Goal: Information Seeking & Learning: Learn about a topic

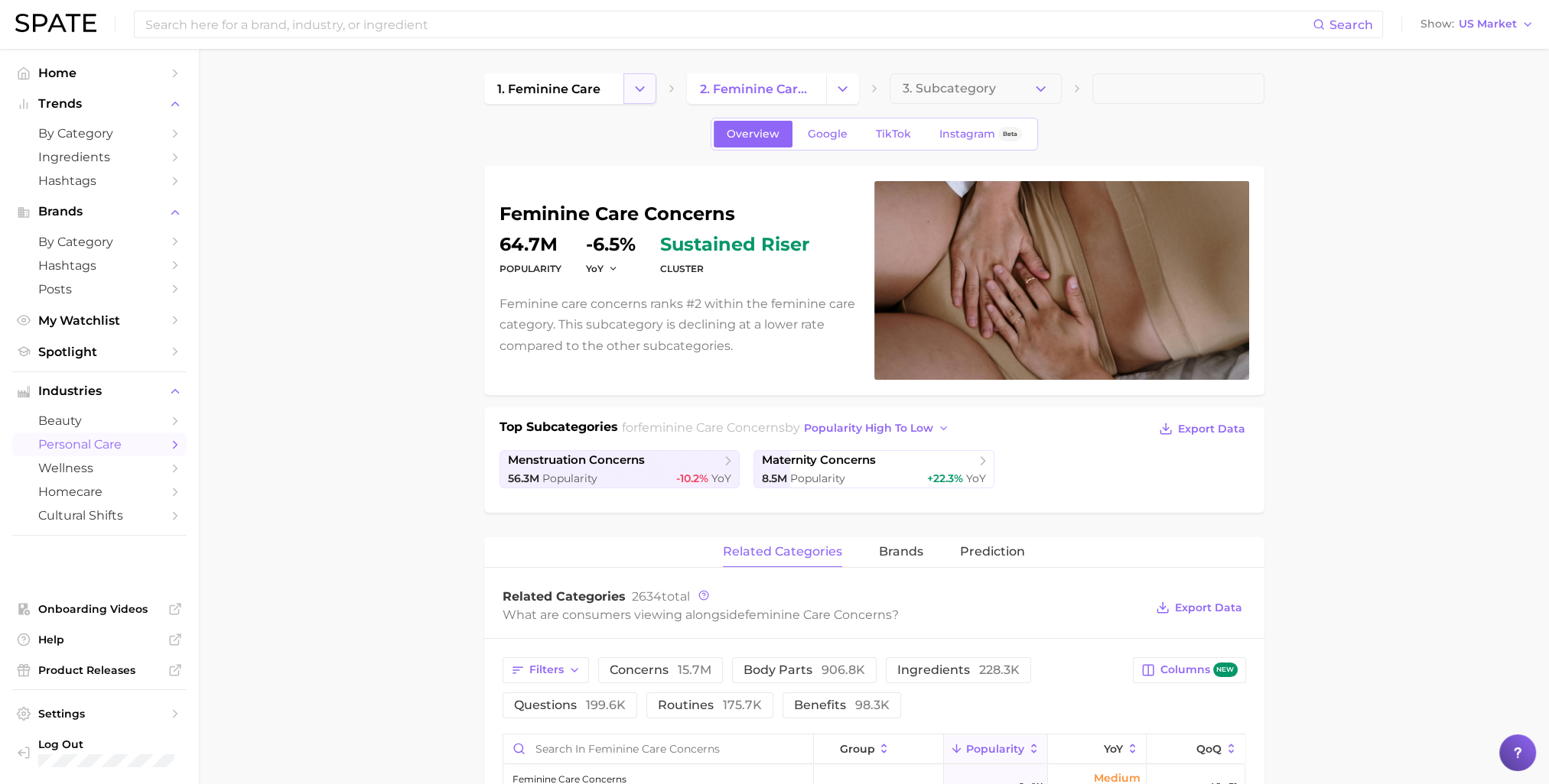
click at [640, 81] on icon "Change Category" at bounding box center [639, 89] width 16 height 16
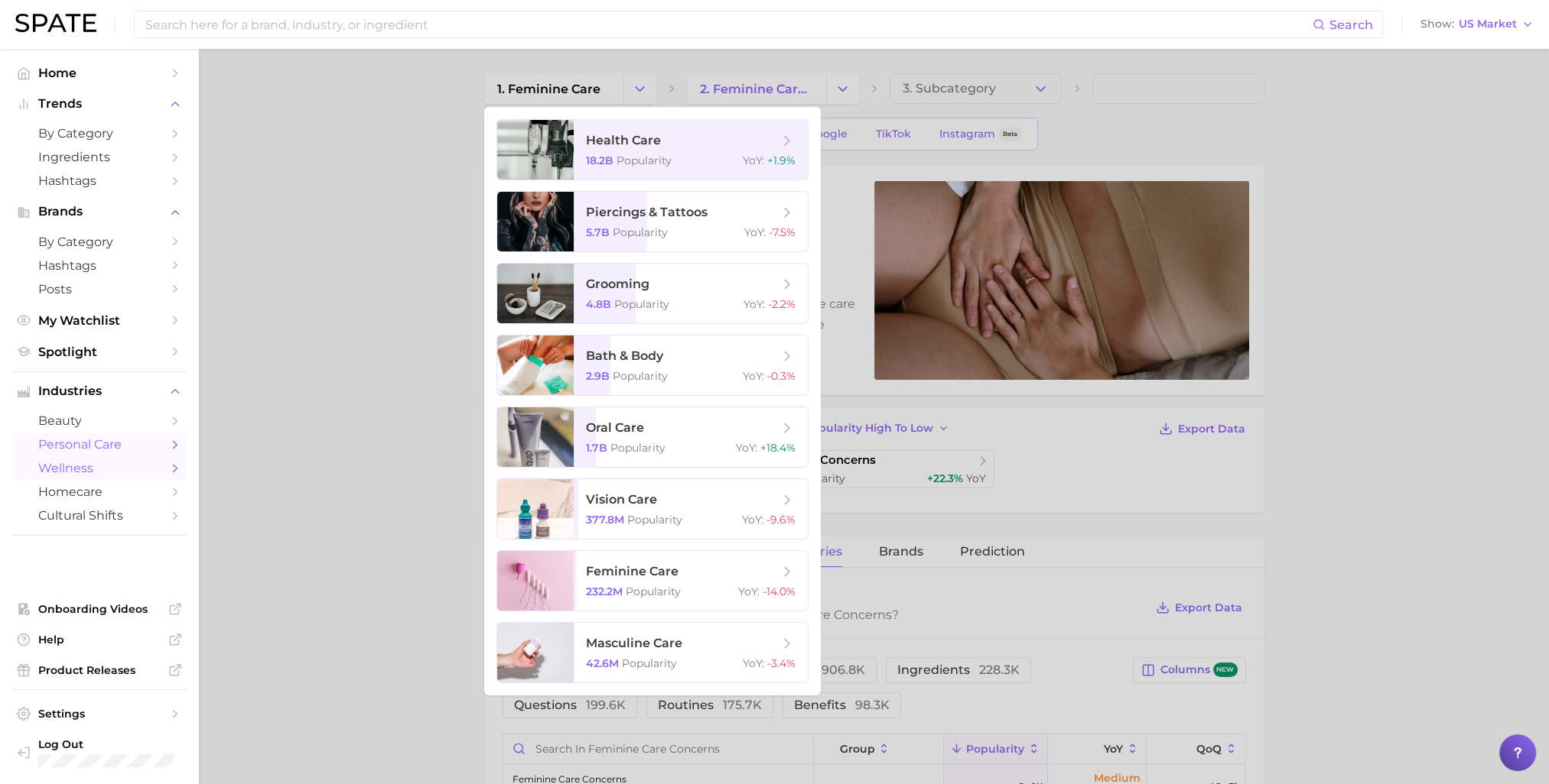
click at [169, 469] on icon "Sidebar" at bounding box center [175, 468] width 14 height 14
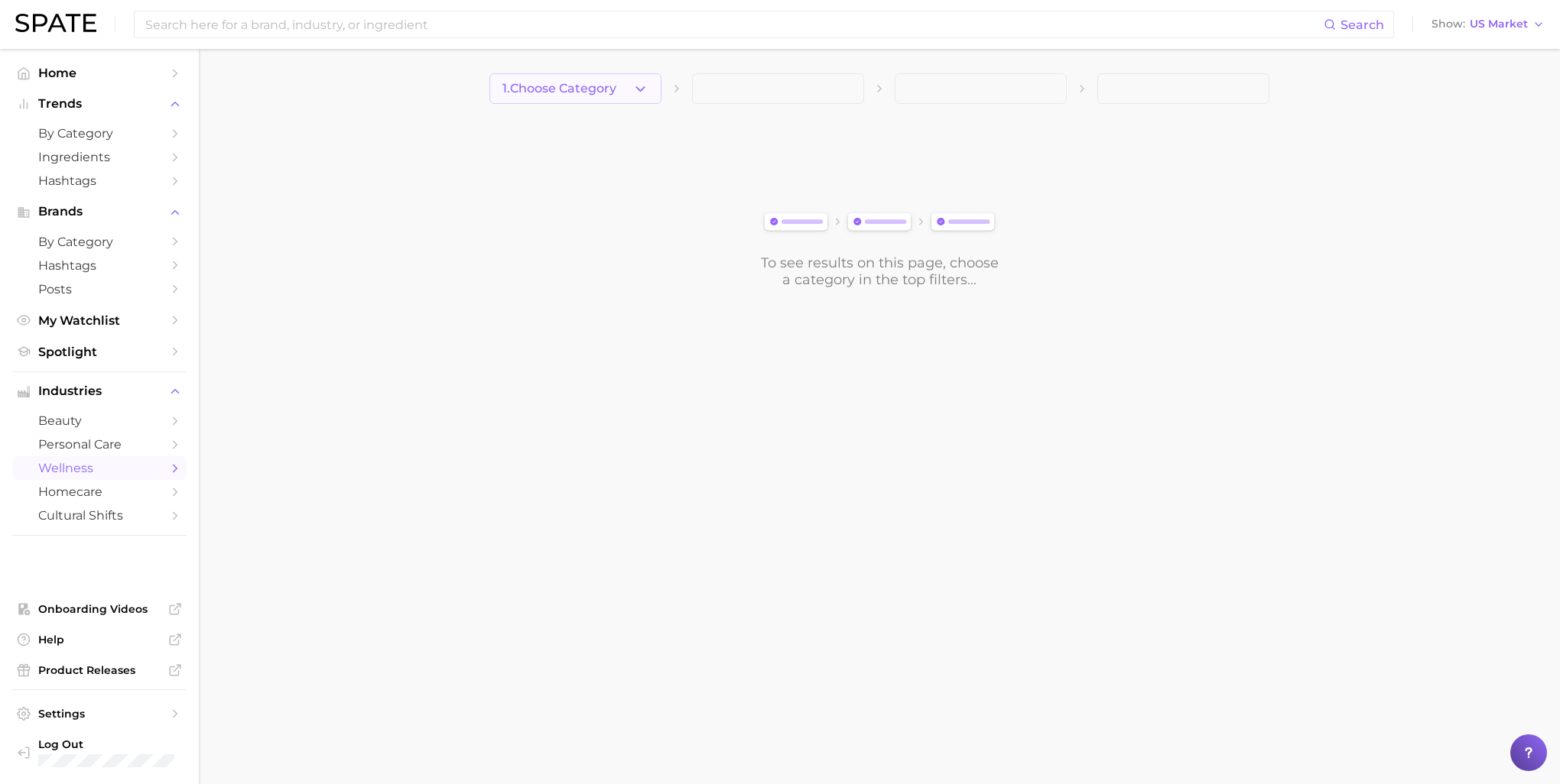
click at [645, 84] on icon "button" at bounding box center [640, 89] width 16 height 16
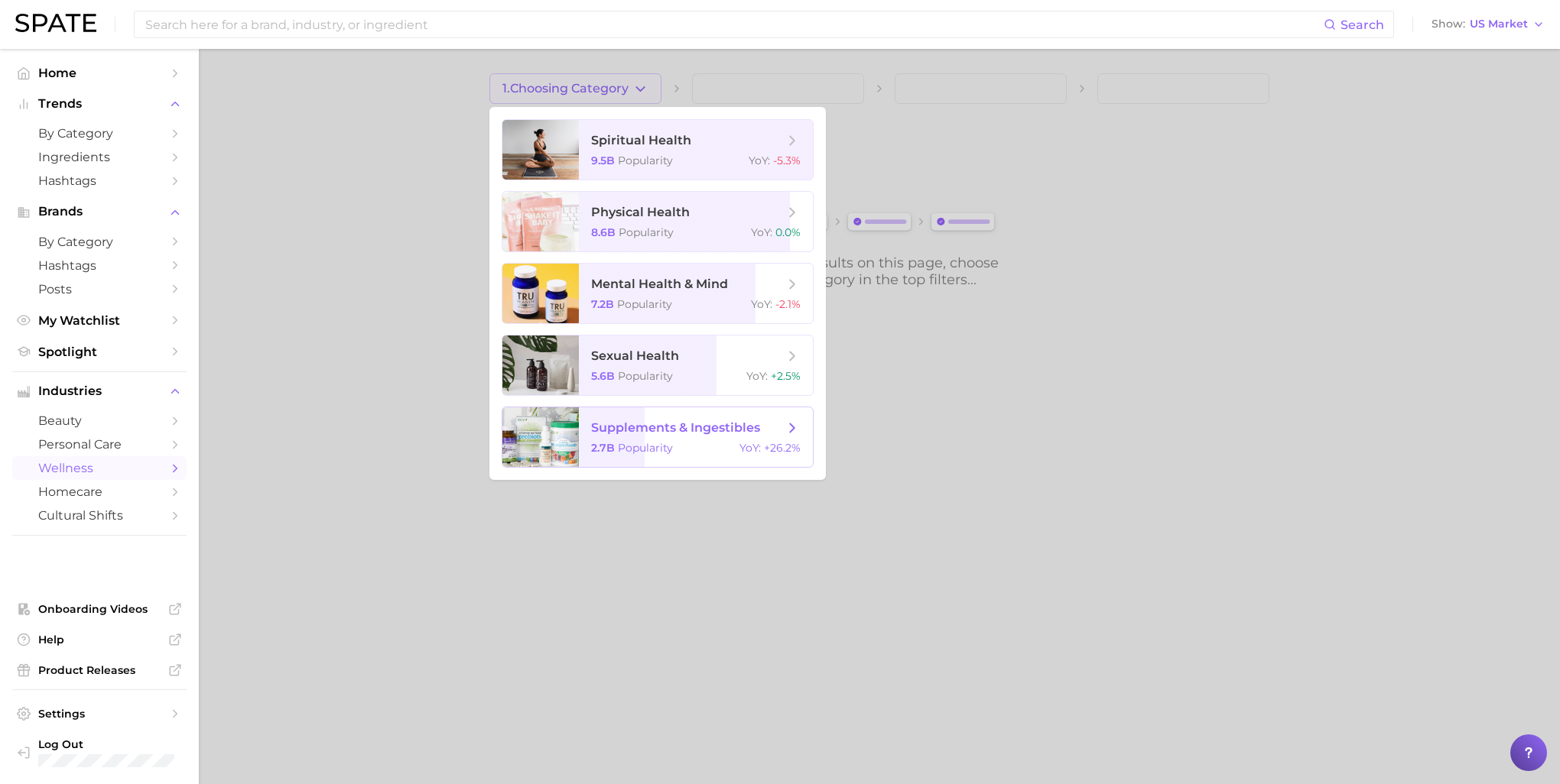
click at [718, 433] on span "supplements & ingestibles" at bounding box center [675, 428] width 169 height 15
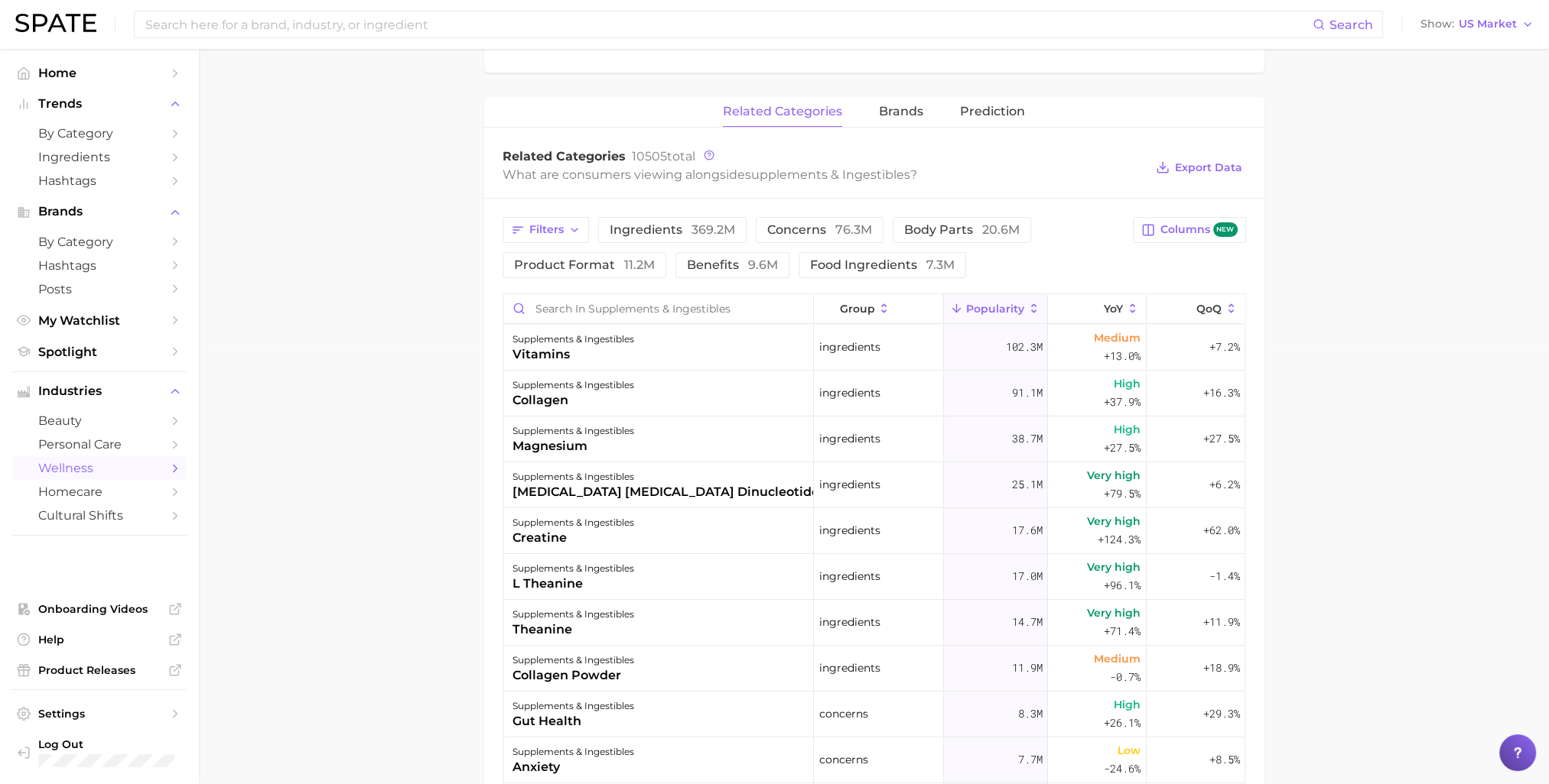
scroll to position [474, 0]
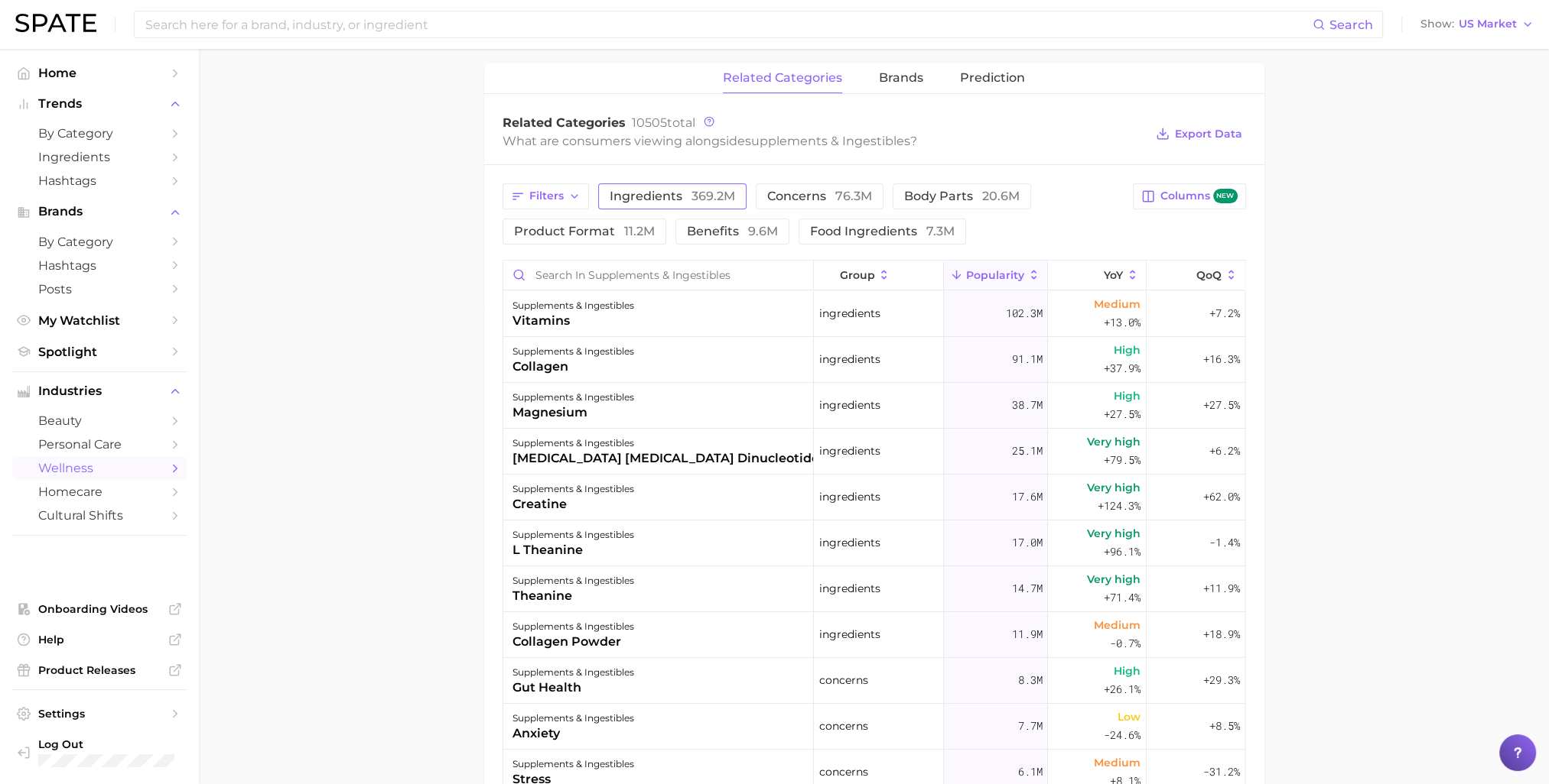
click at [700, 193] on span "369.2m" at bounding box center [713, 196] width 44 height 15
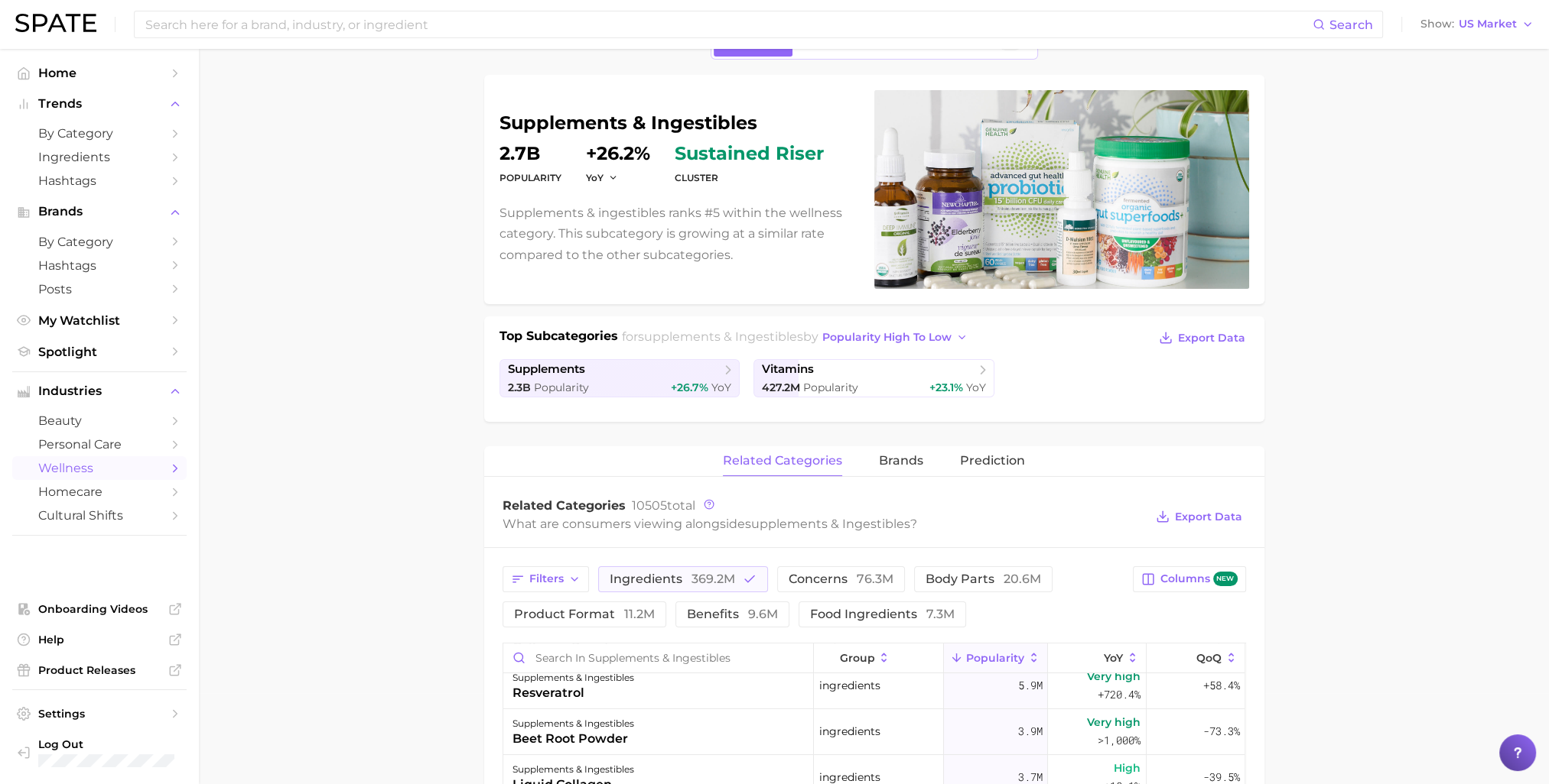
scroll to position [85, 0]
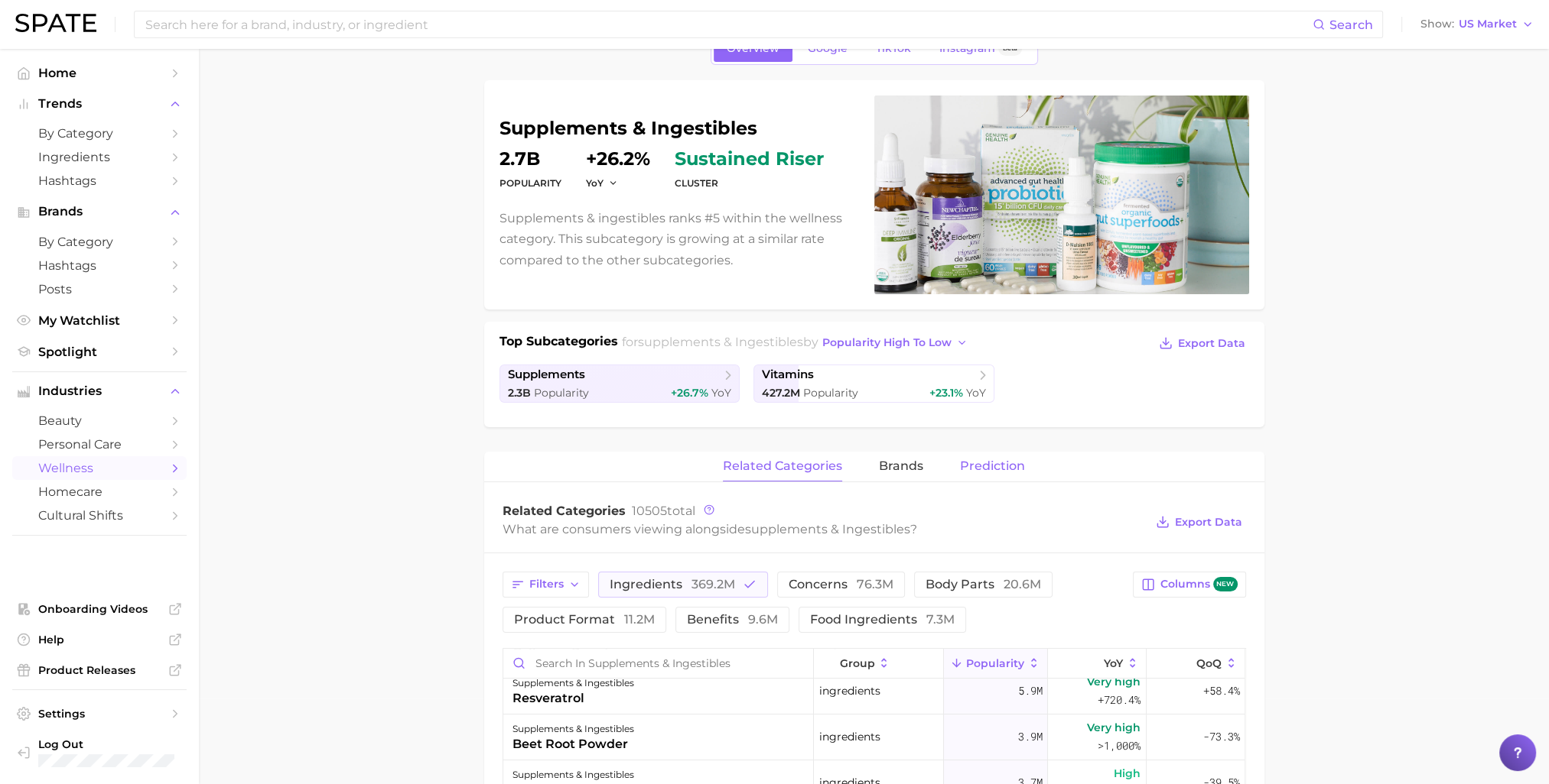
click at [982, 459] on span "Prediction" at bounding box center [992, 466] width 65 height 14
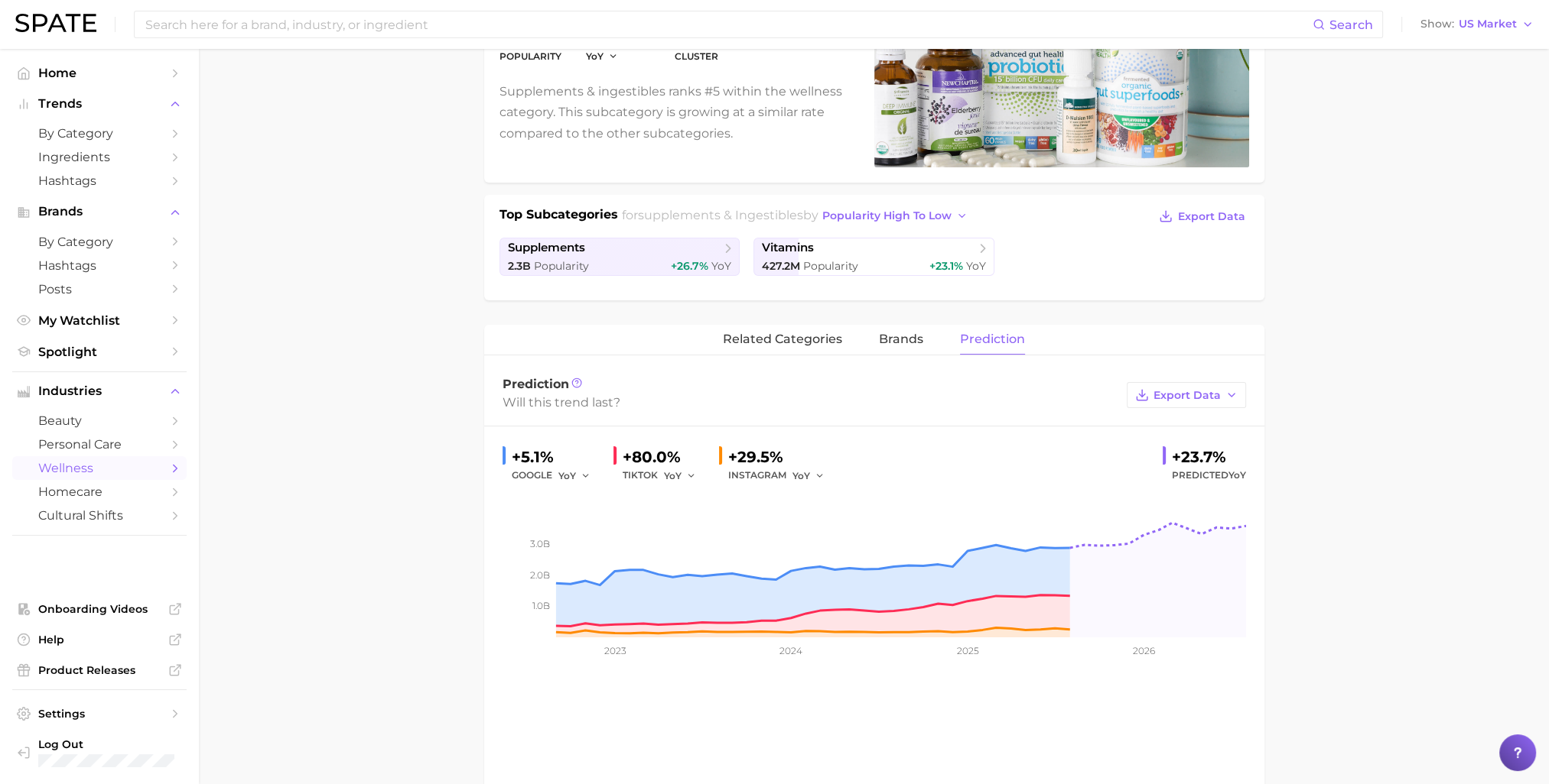
scroll to position [208, 0]
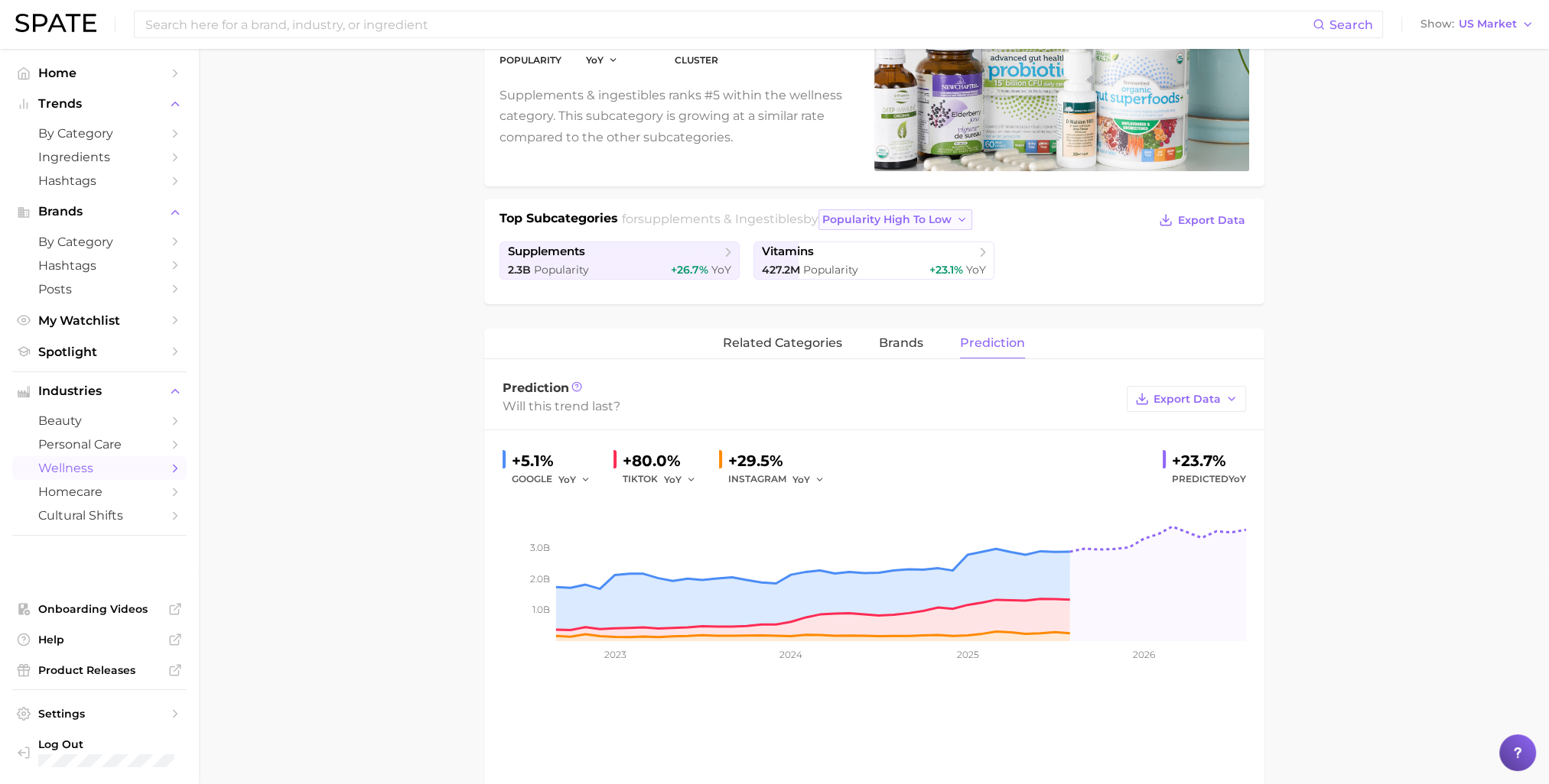
click at [933, 213] on span "popularity high to low" at bounding box center [887, 219] width 129 height 13
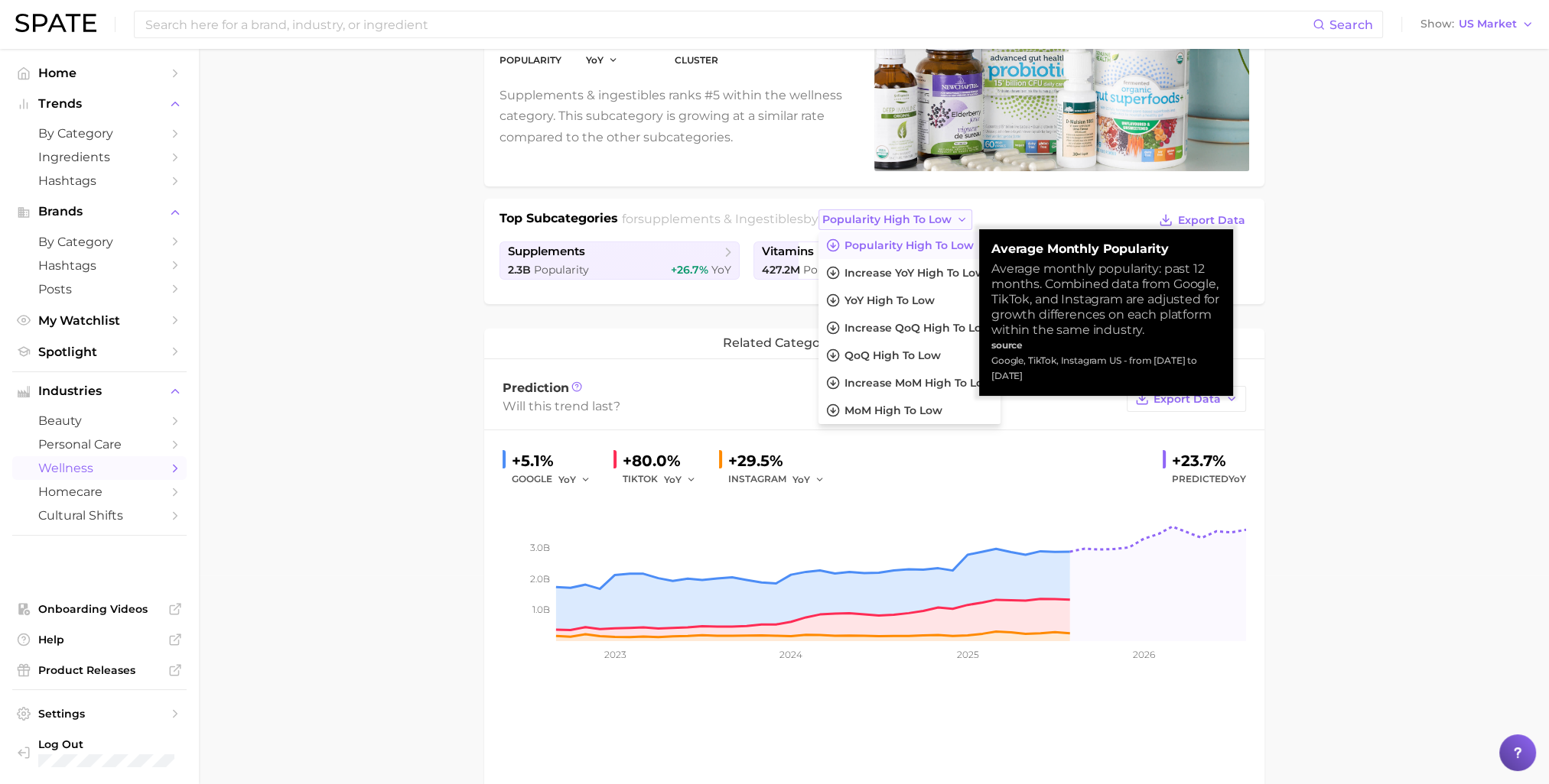
click at [933, 213] on span "popularity high to low" at bounding box center [887, 219] width 129 height 13
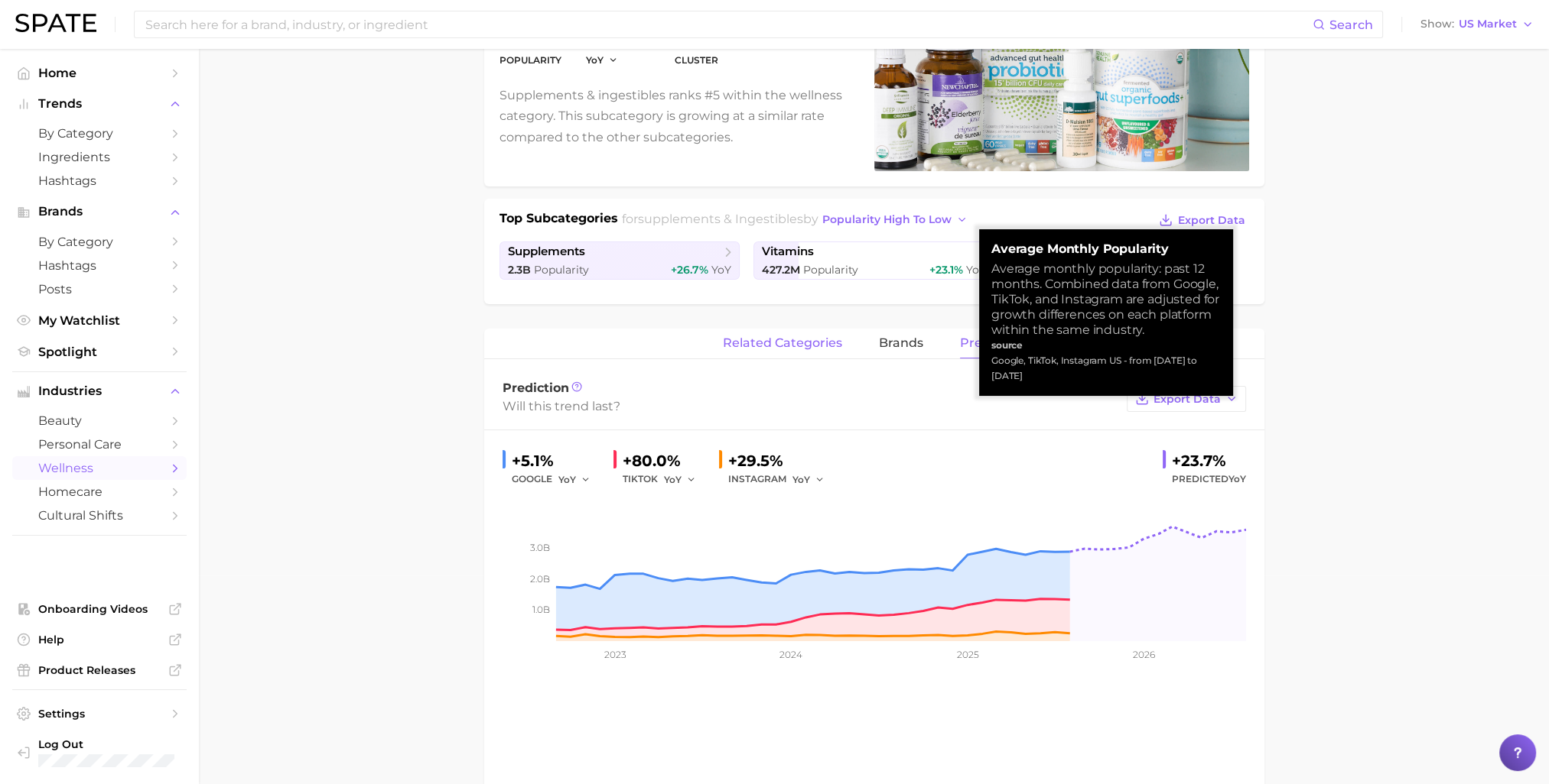
click at [830, 347] on span "related categories" at bounding box center [782, 343] width 119 height 14
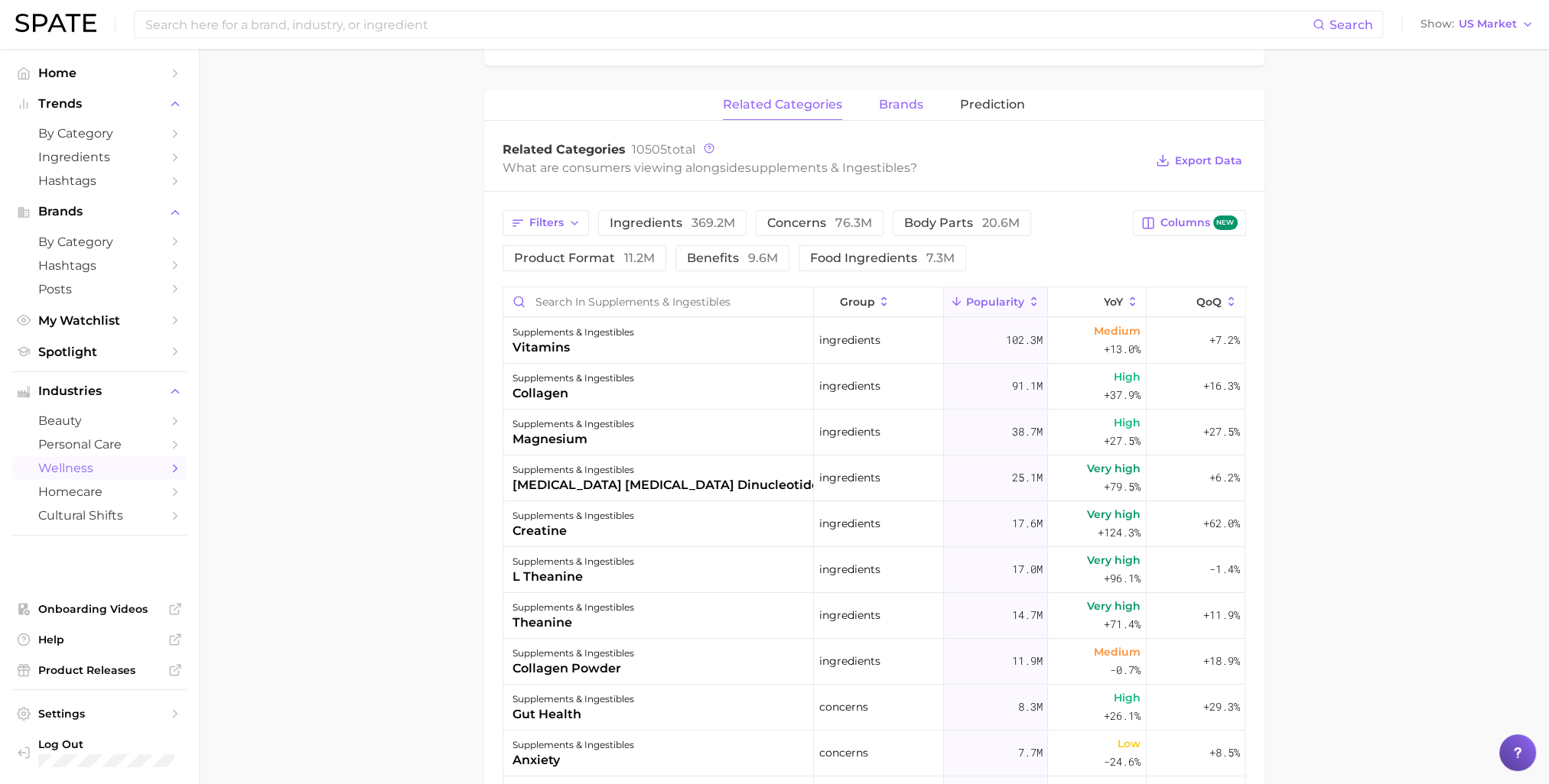
scroll to position [451, 0]
click at [687, 215] on span "ingredients 369.2m" at bounding box center [672, 219] width 125 height 12
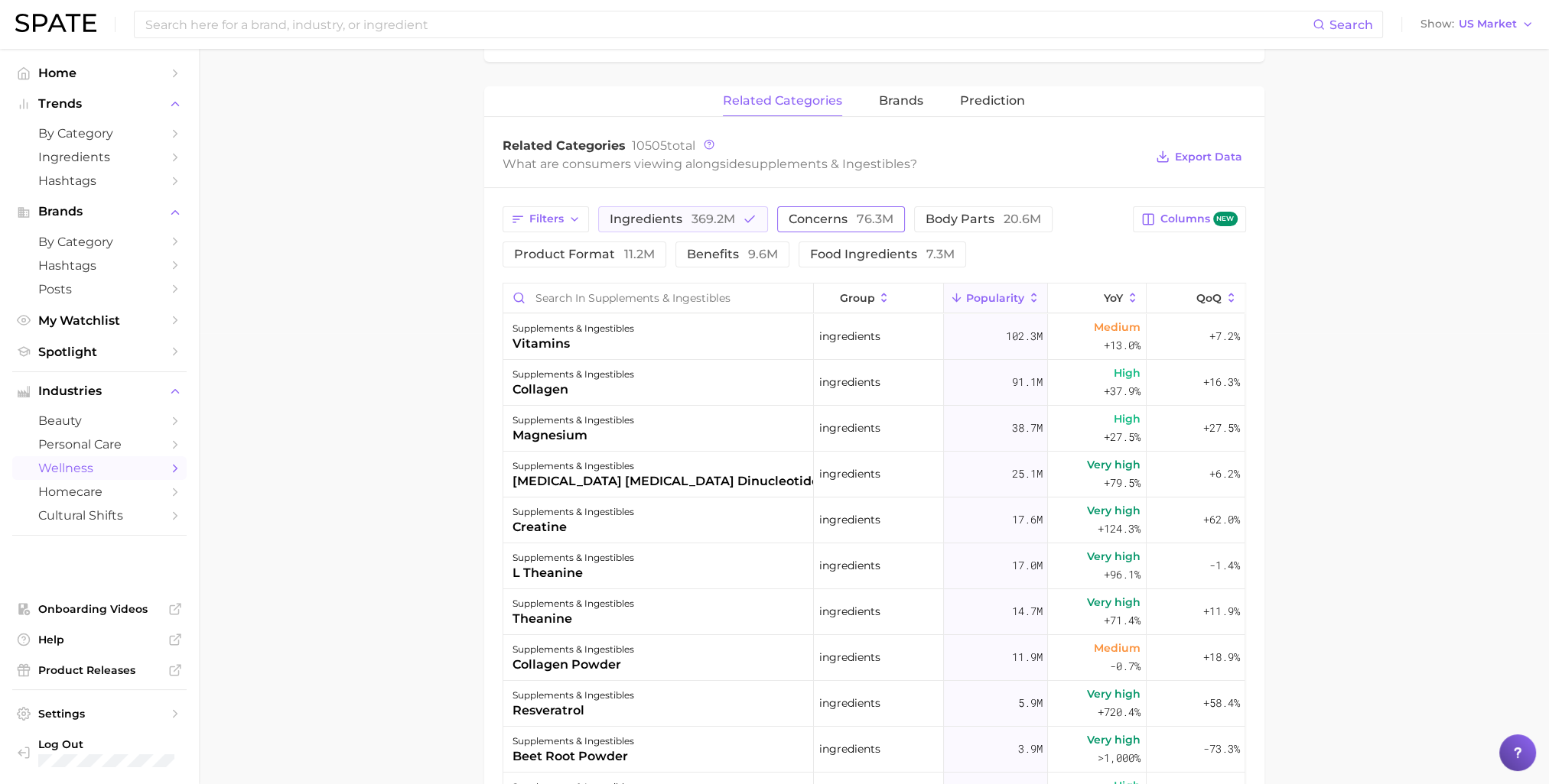
click at [824, 214] on span "concerns 76.3m" at bounding box center [841, 219] width 105 height 12
click at [694, 215] on span "369.2m" at bounding box center [713, 218] width 44 height 15
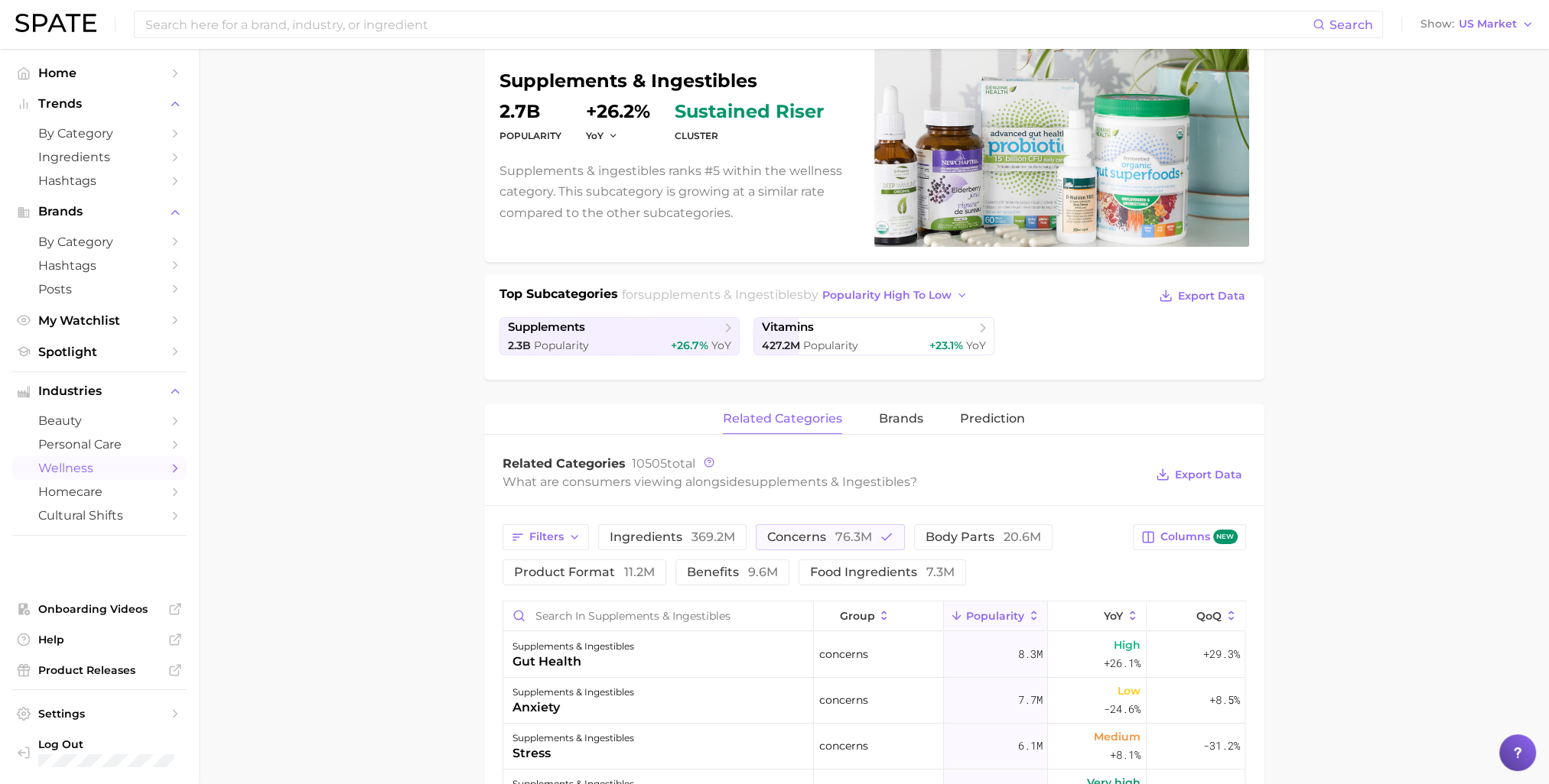
scroll to position [0, 0]
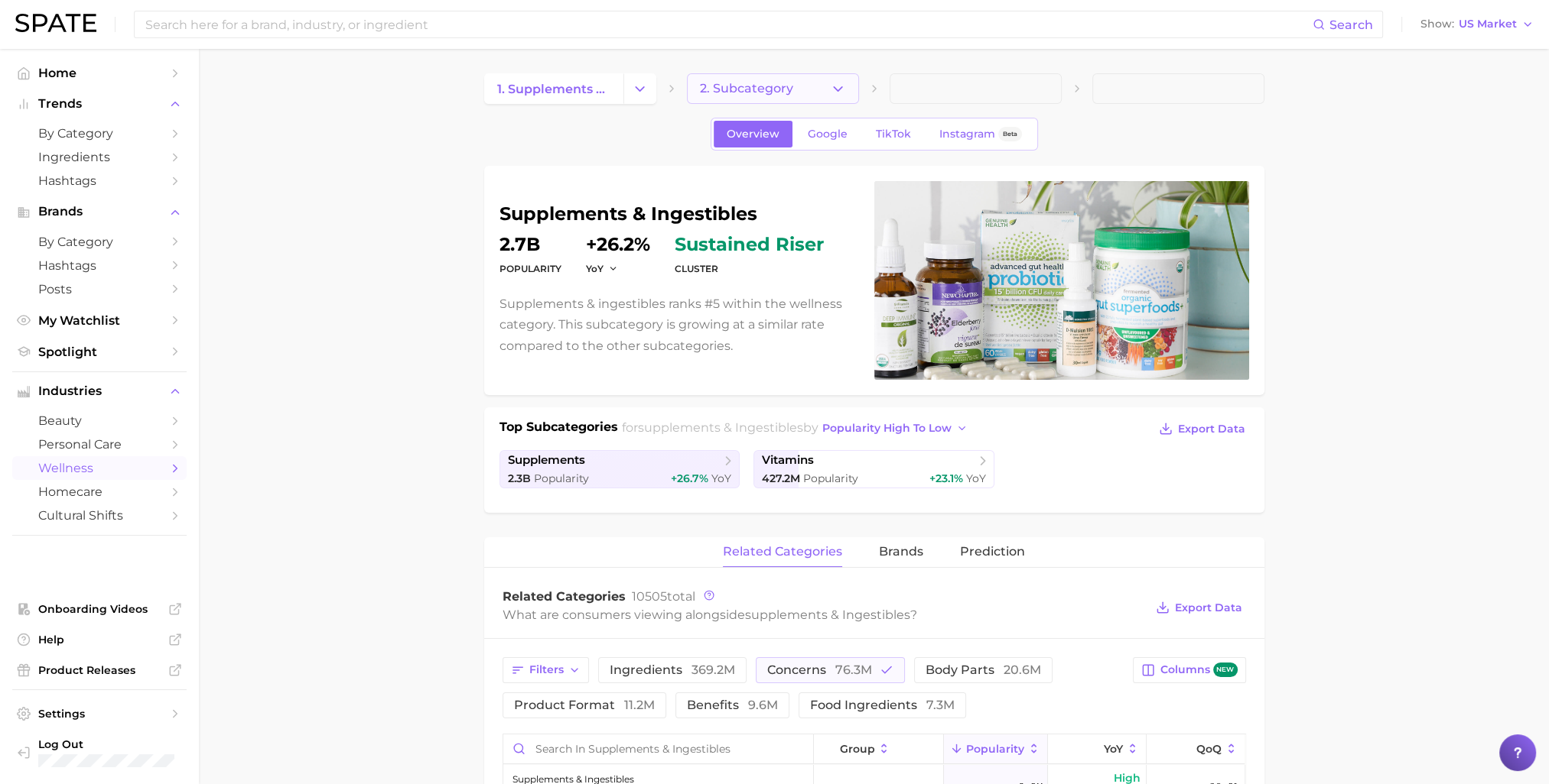
click at [830, 92] on icon "button" at bounding box center [838, 89] width 16 height 16
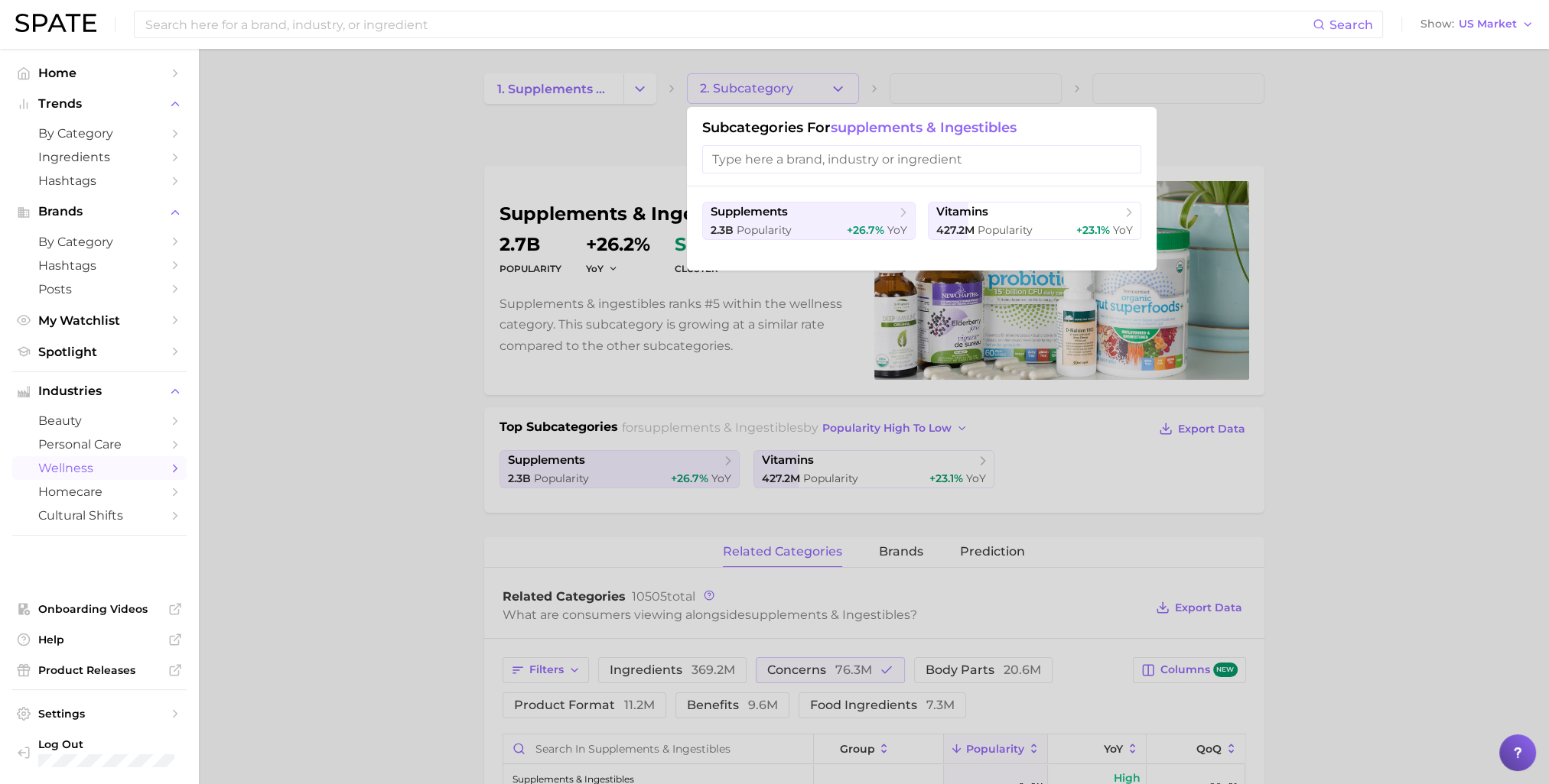
click at [837, 88] on div at bounding box center [774, 392] width 1549 height 784
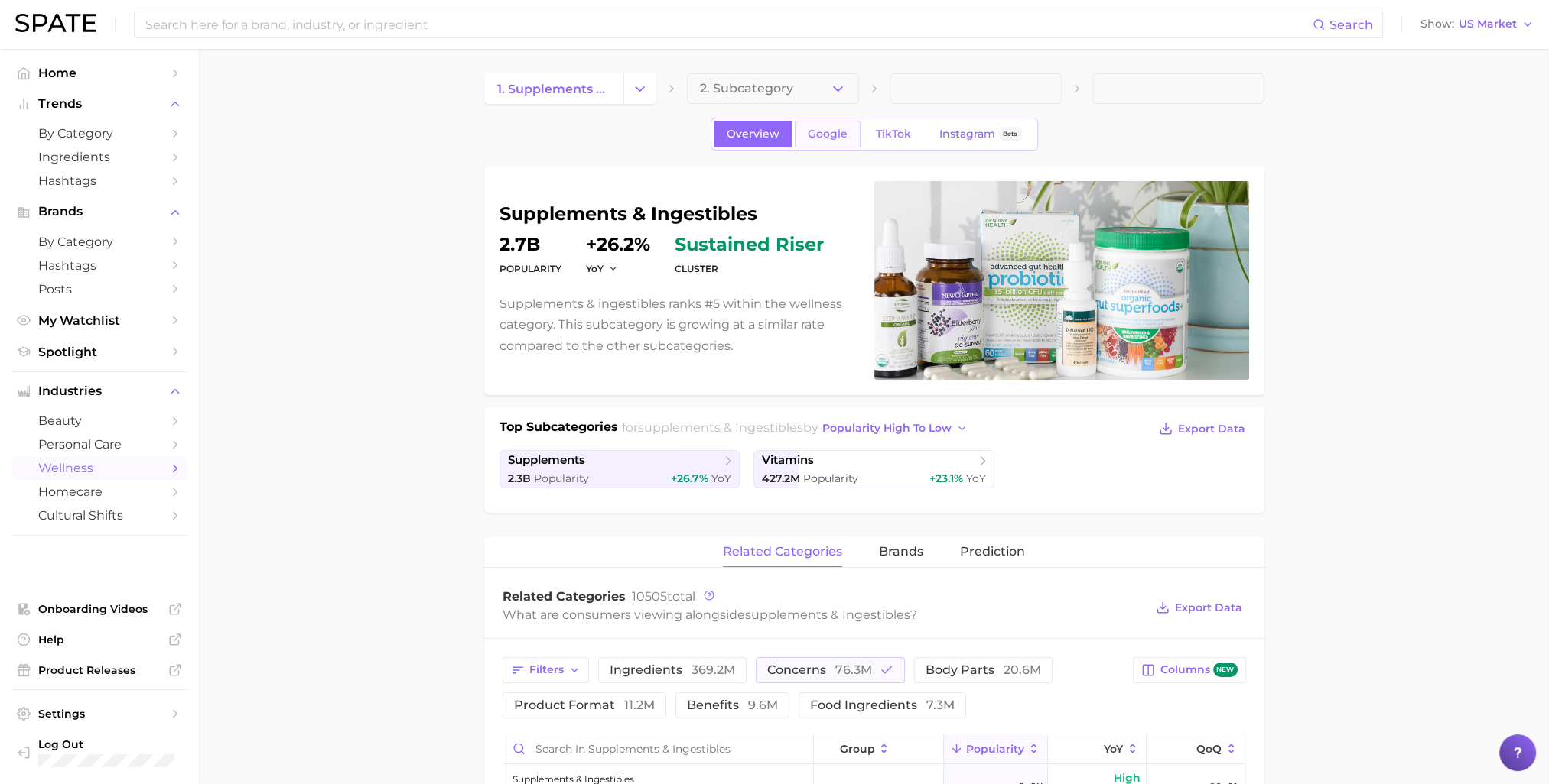
click at [822, 138] on span "Google" at bounding box center [827, 134] width 40 height 13
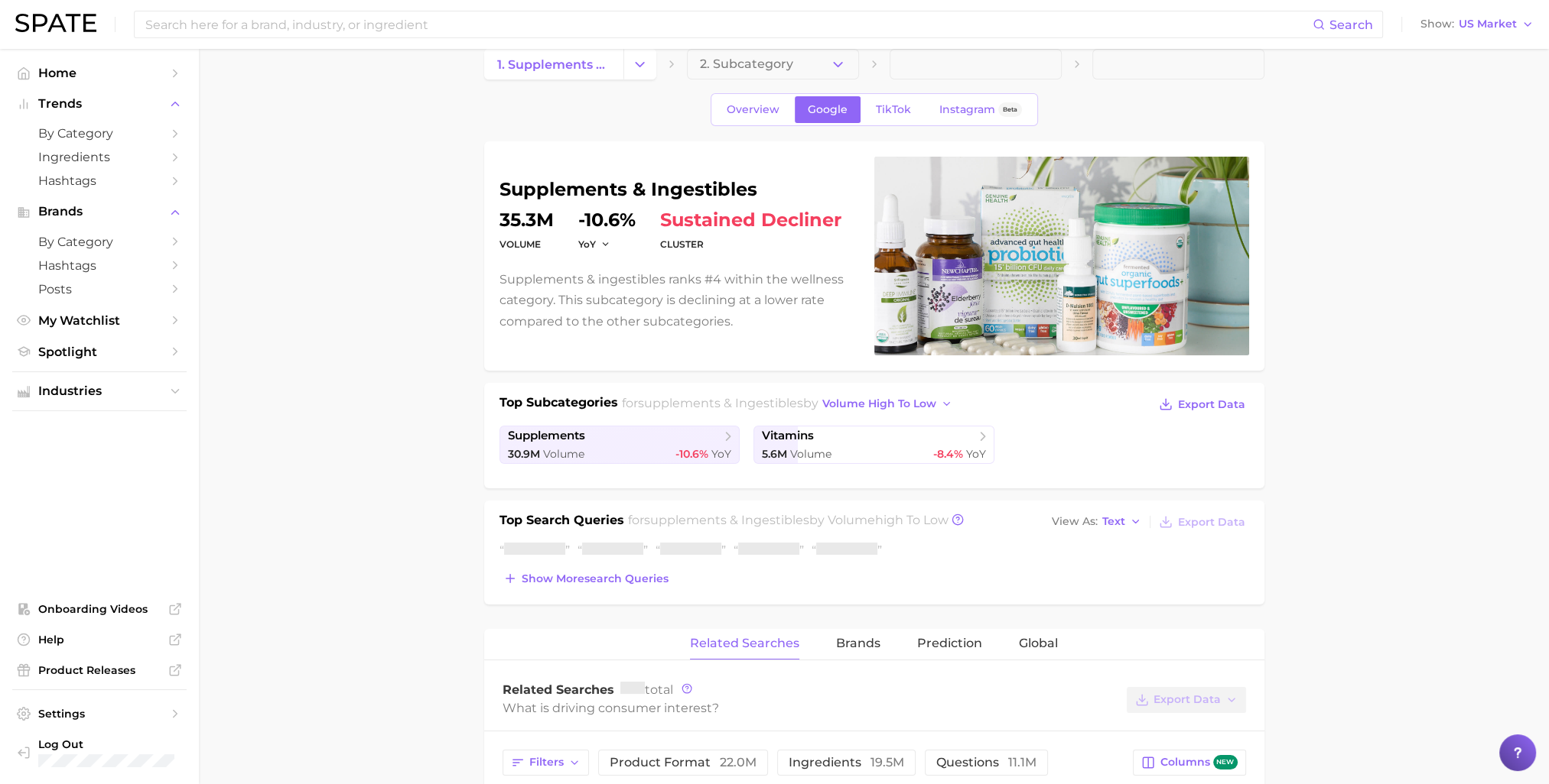
scroll to position [12, 0]
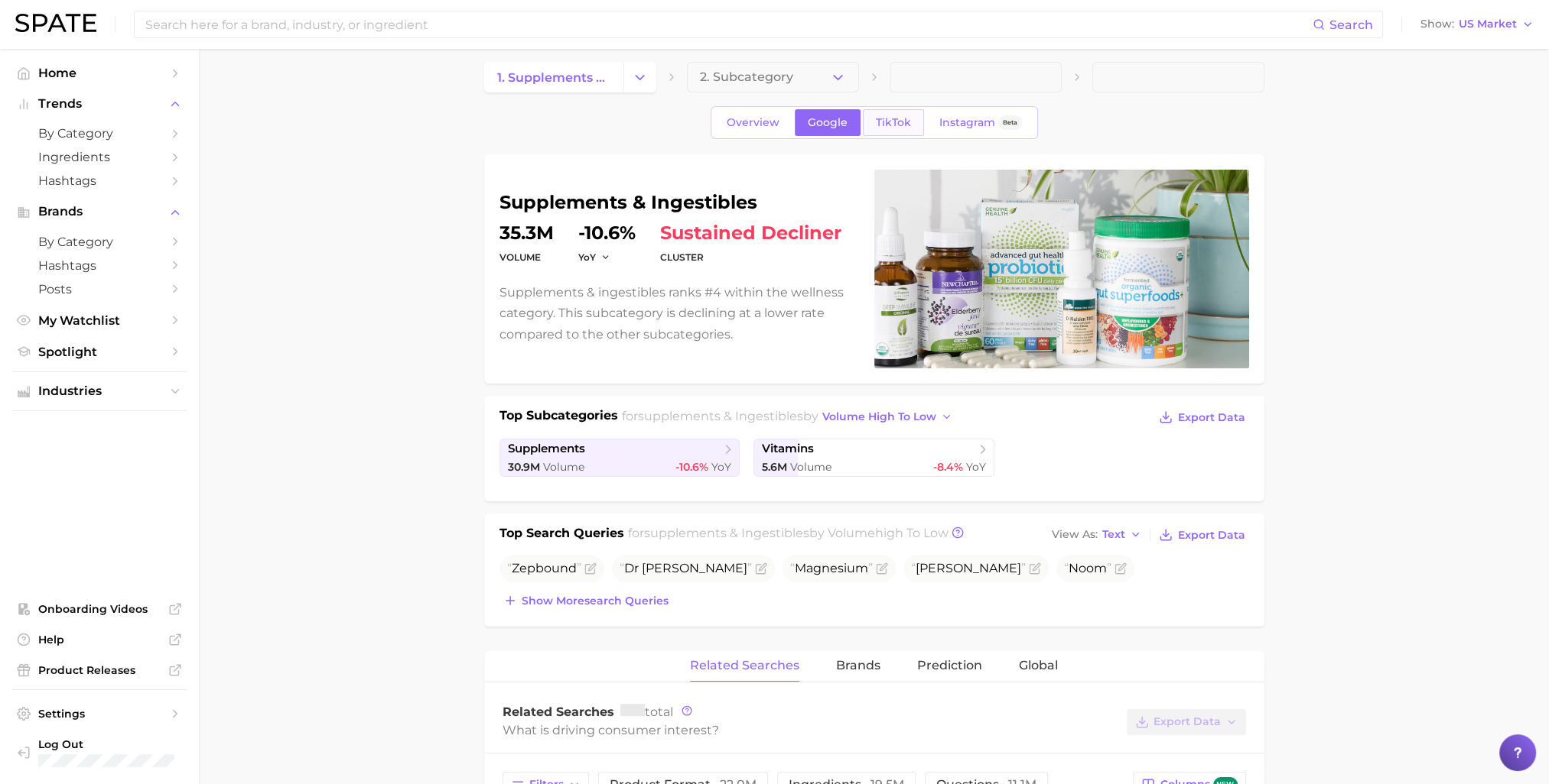
click at [890, 122] on span "TikTok" at bounding box center [893, 122] width 35 height 13
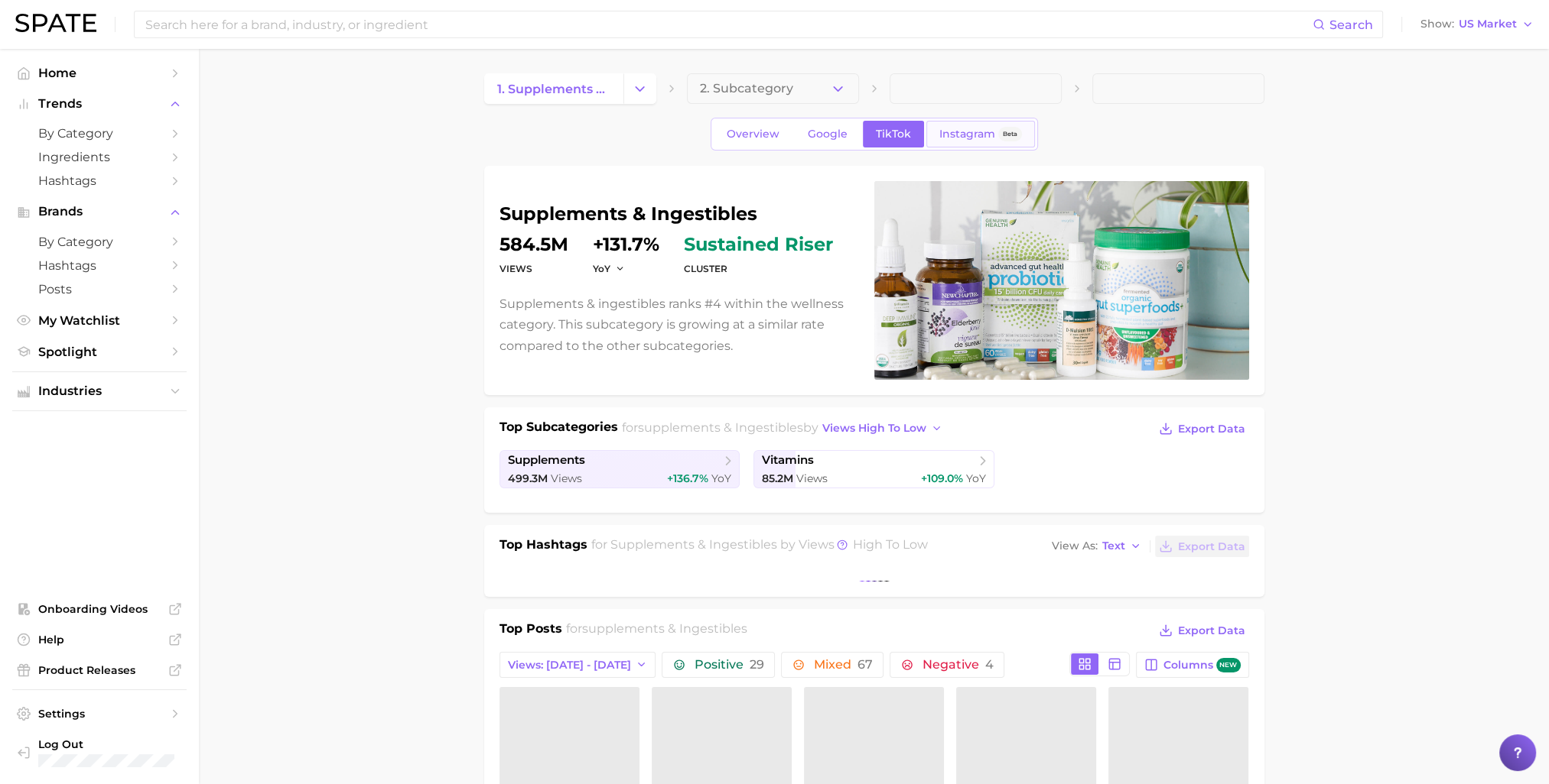
click at [960, 136] on span "Instagram" at bounding box center [967, 134] width 56 height 13
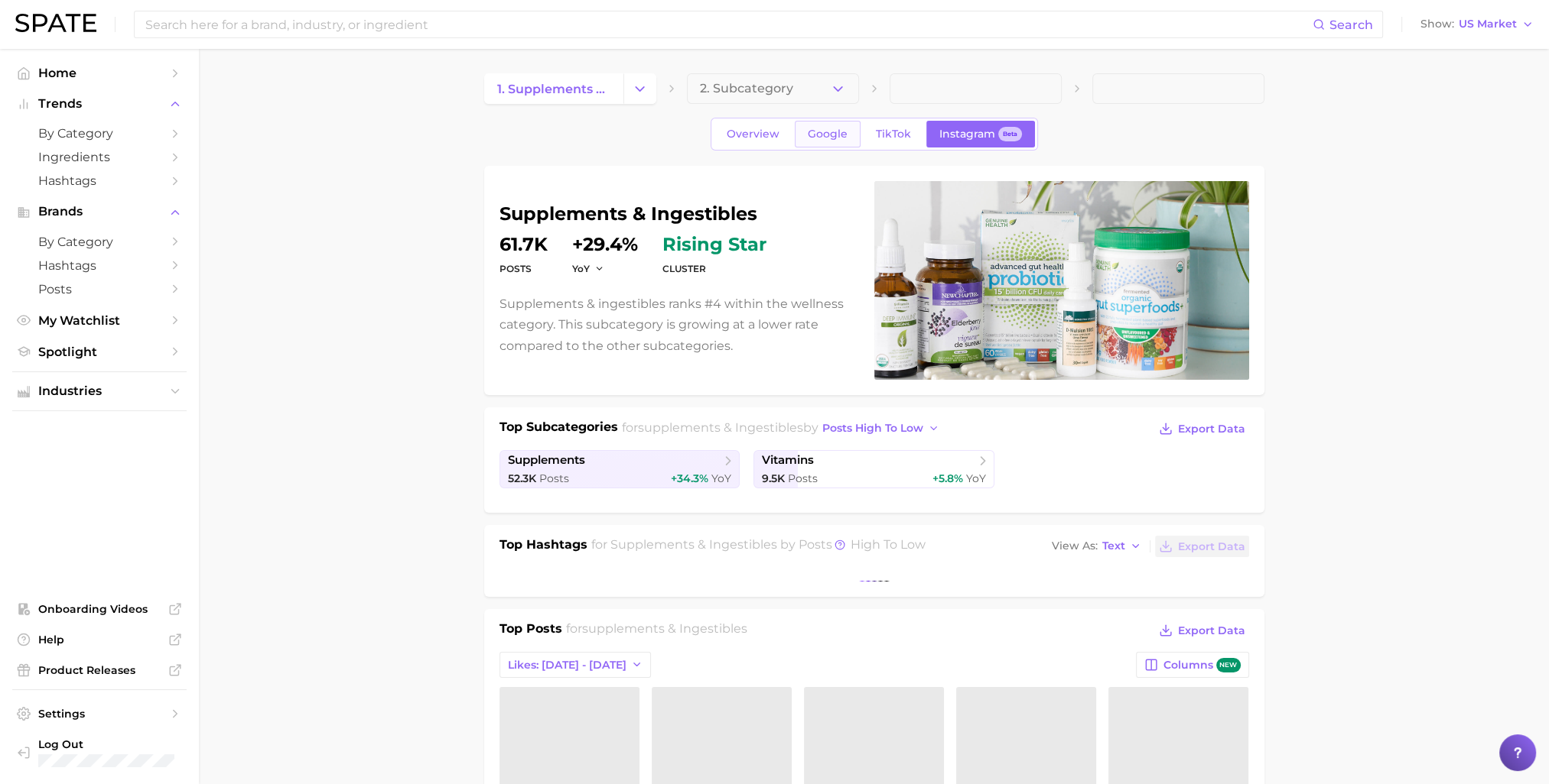
click at [821, 136] on span "Google" at bounding box center [827, 134] width 40 height 13
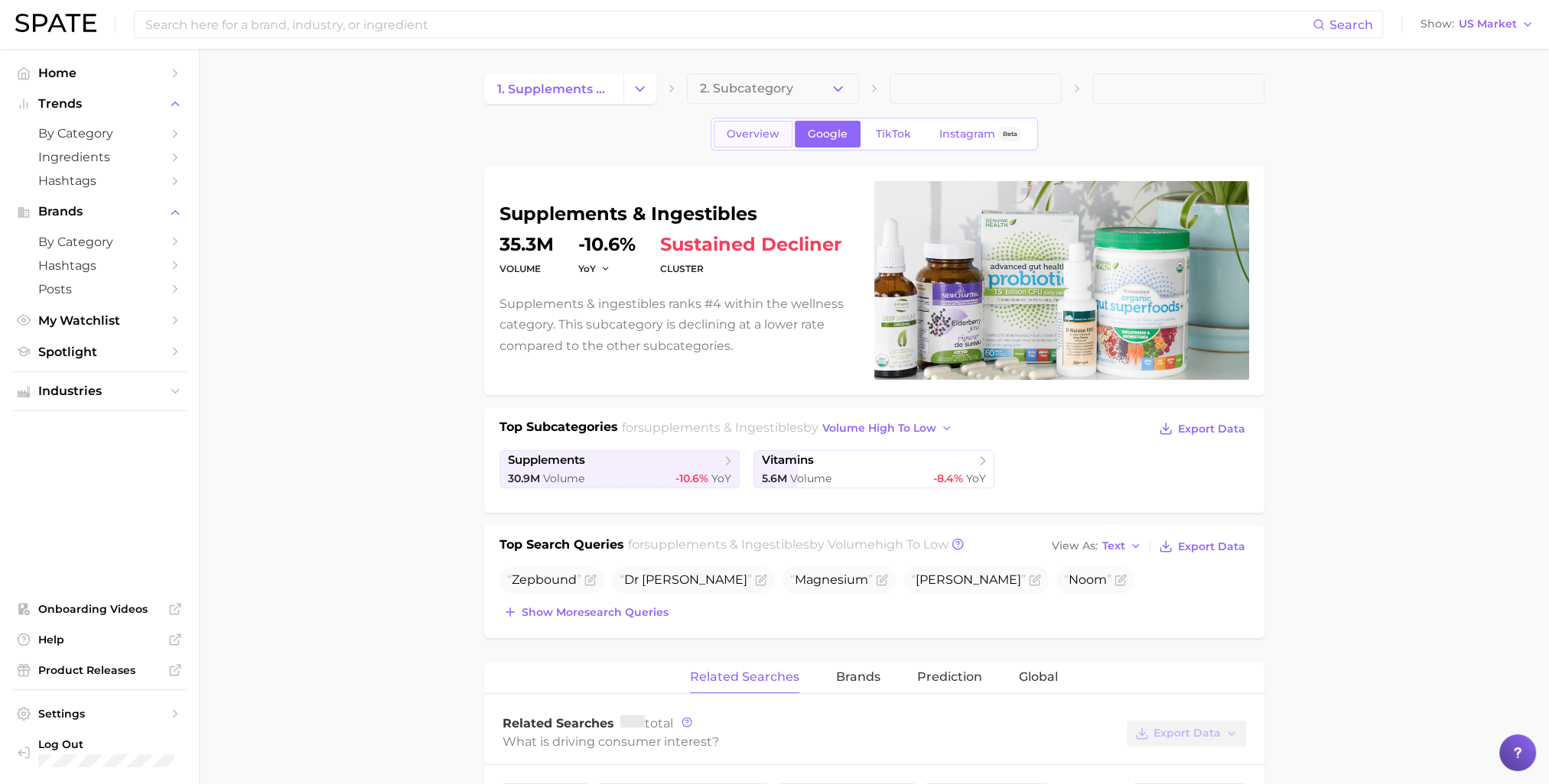
click at [760, 131] on span "Overview" at bounding box center [753, 134] width 53 height 13
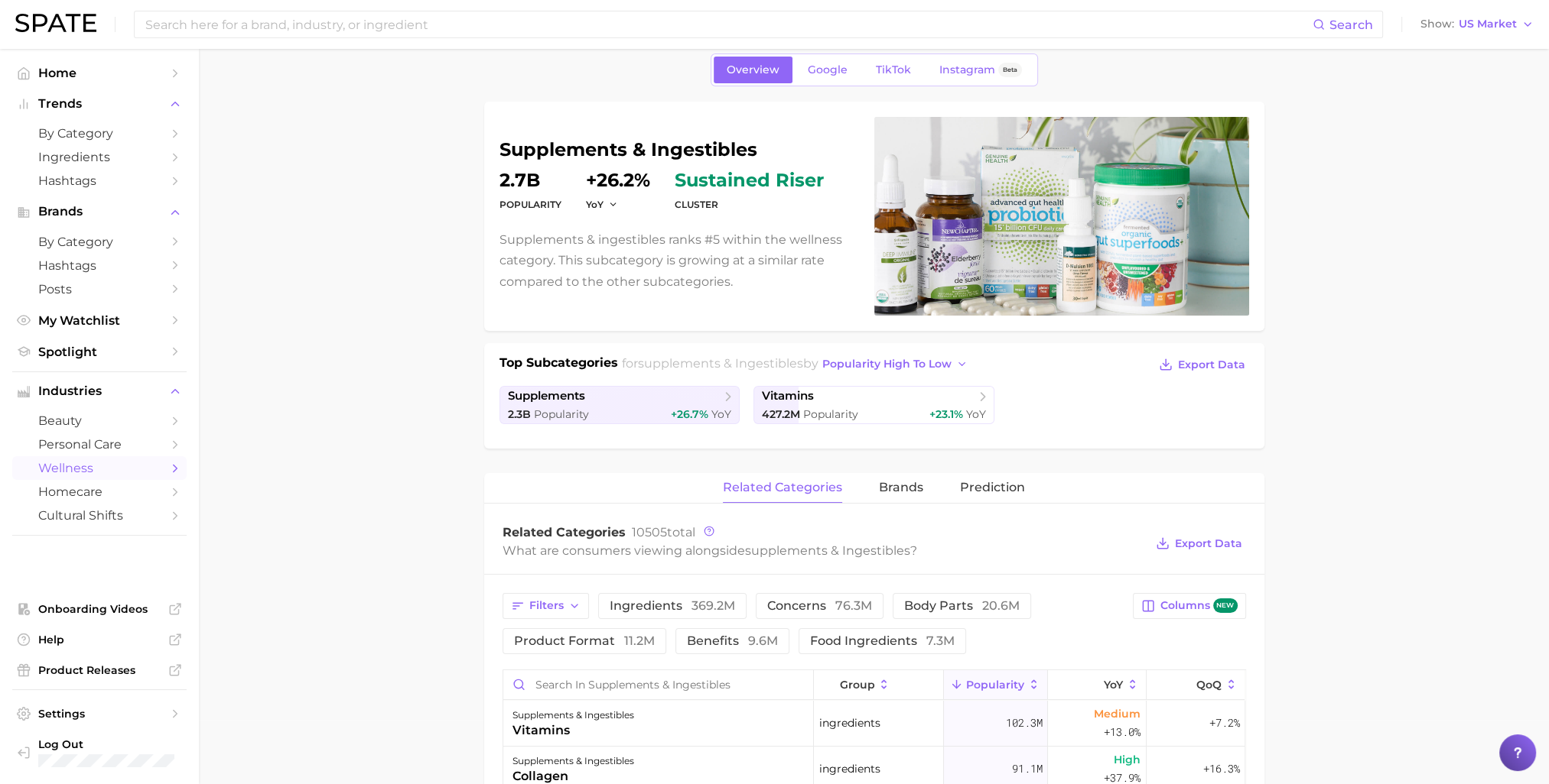
scroll to position [65, 0]
click at [173, 445] on icon "Sidebar" at bounding box center [175, 445] width 14 height 14
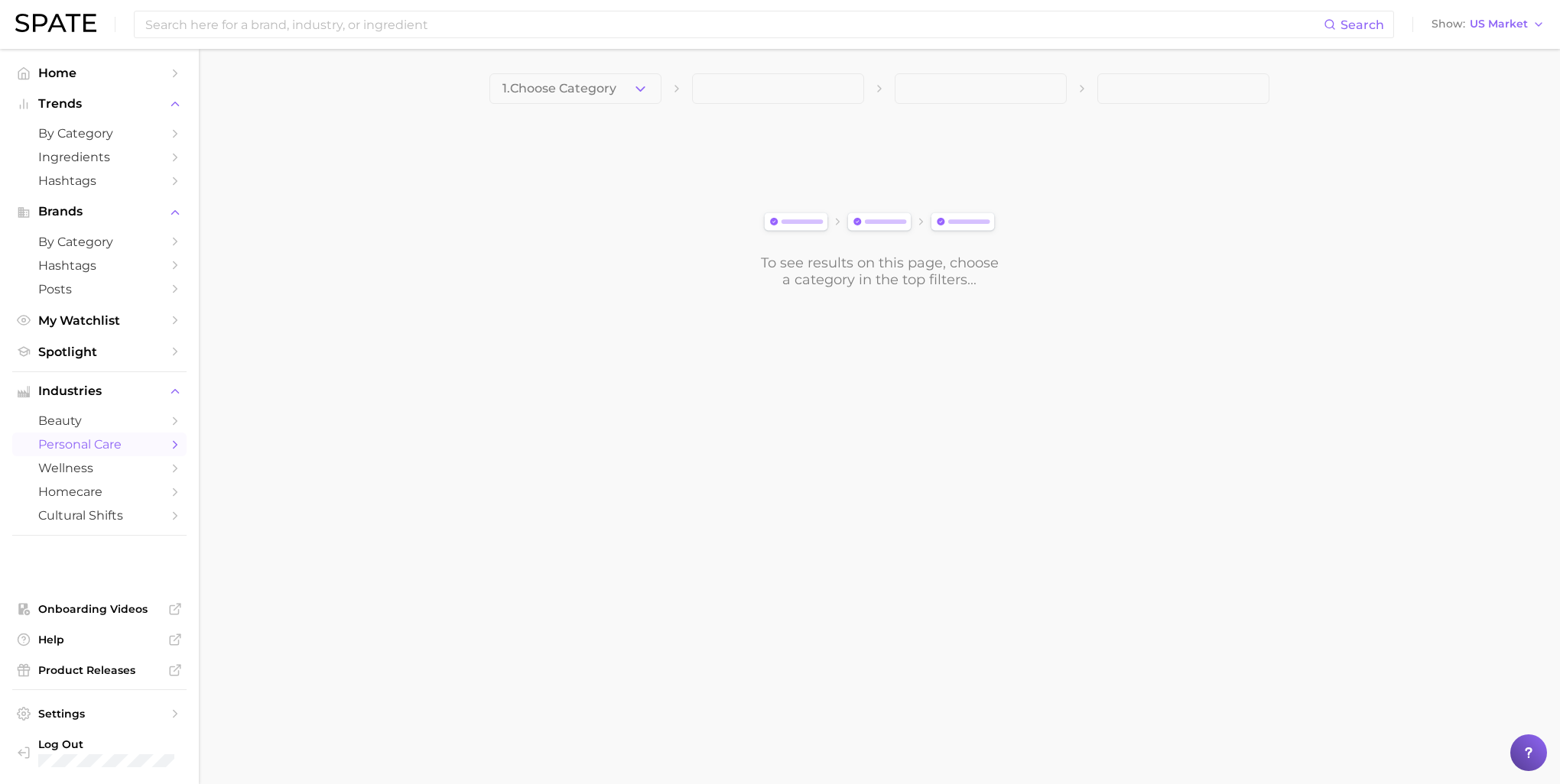
click at [640, 71] on main "1. Choose Category To see results on this page, choose a category in the top fi…" at bounding box center [879, 206] width 1361 height 316
click at [639, 81] on icon "button" at bounding box center [640, 89] width 16 height 16
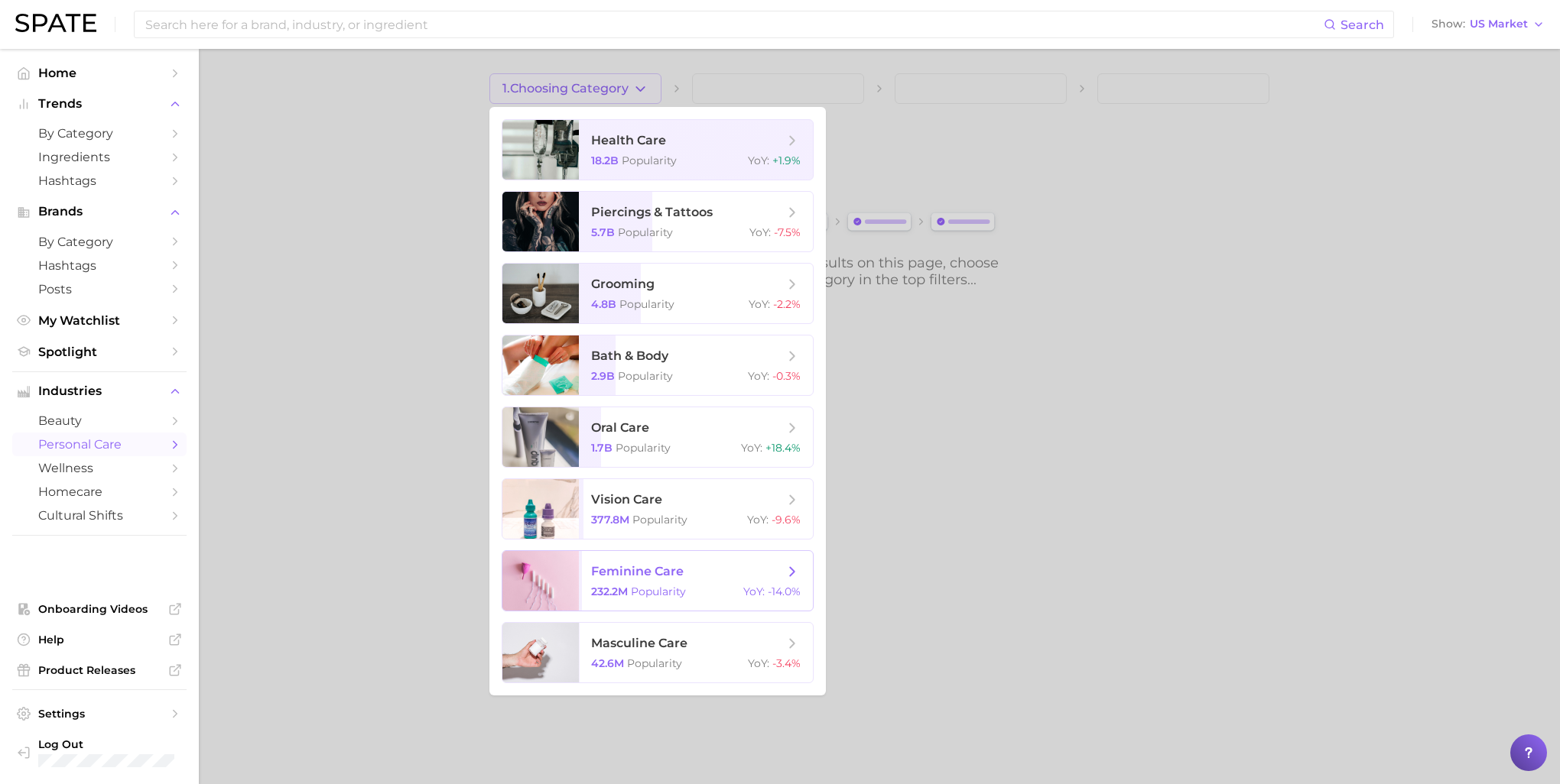
click at [669, 571] on span "feminine care" at bounding box center [637, 571] width 92 height 15
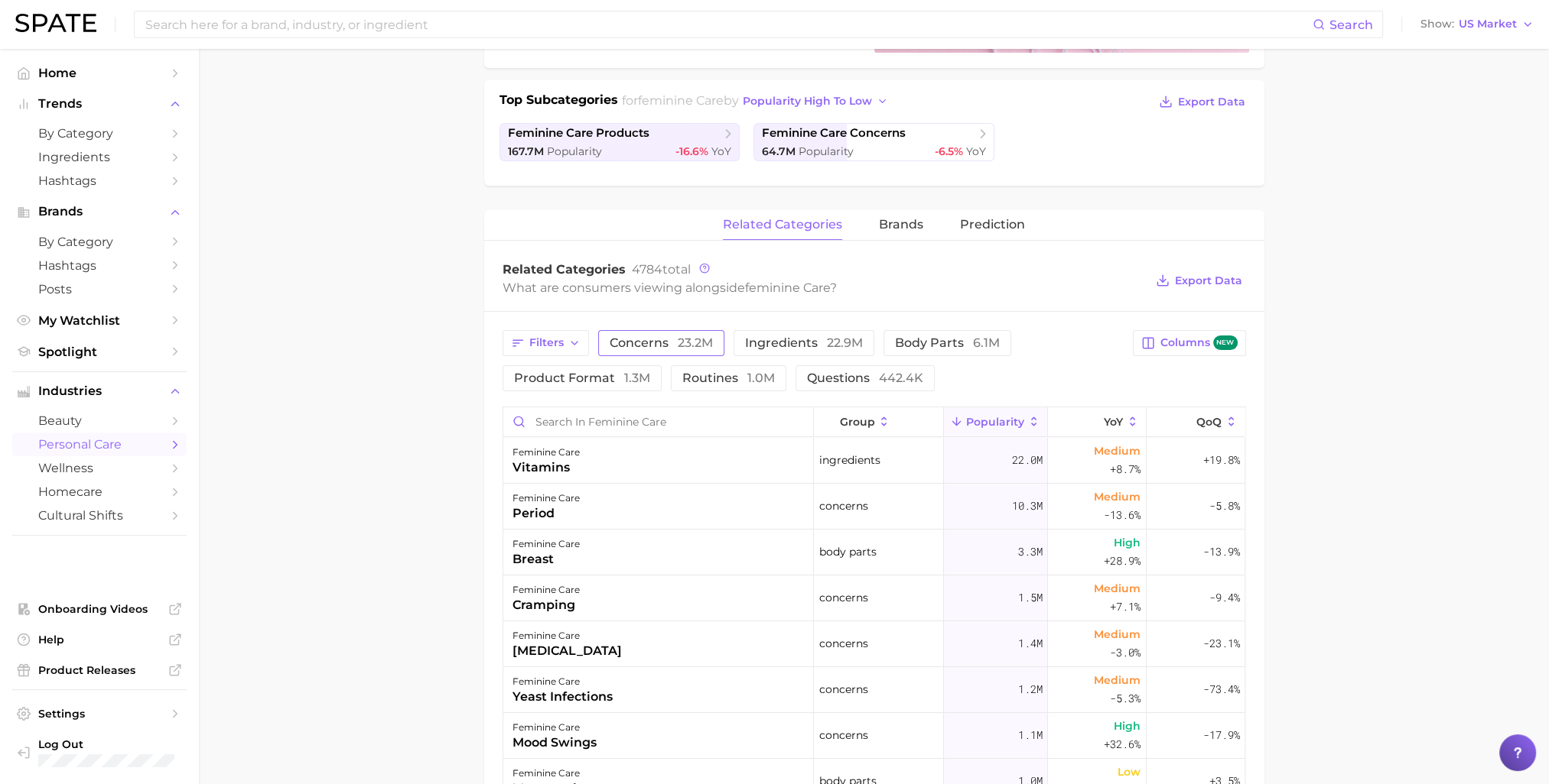
click at [663, 337] on span "concerns 23.2m" at bounding box center [661, 343] width 103 height 12
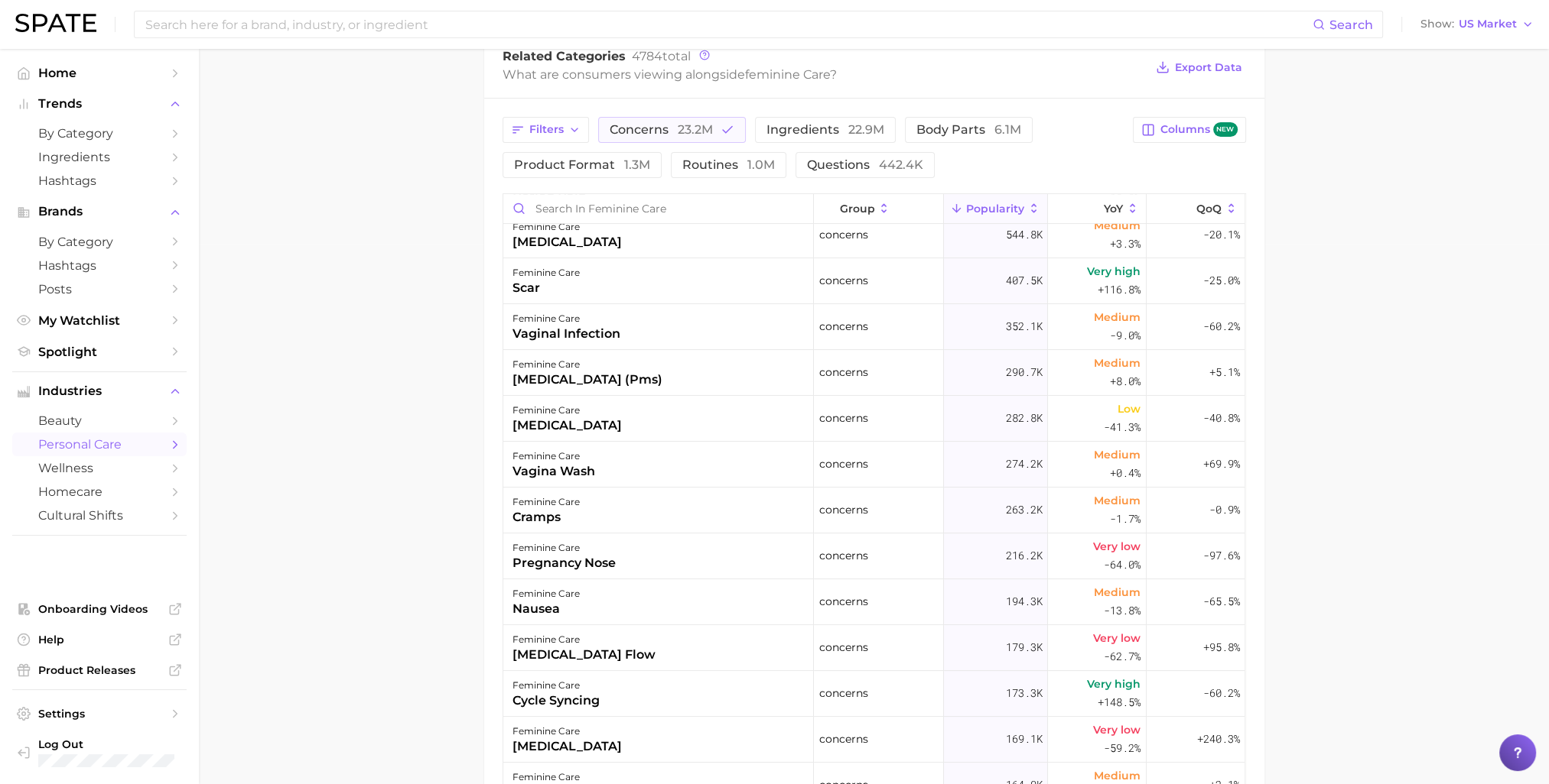
scroll to position [442, 0]
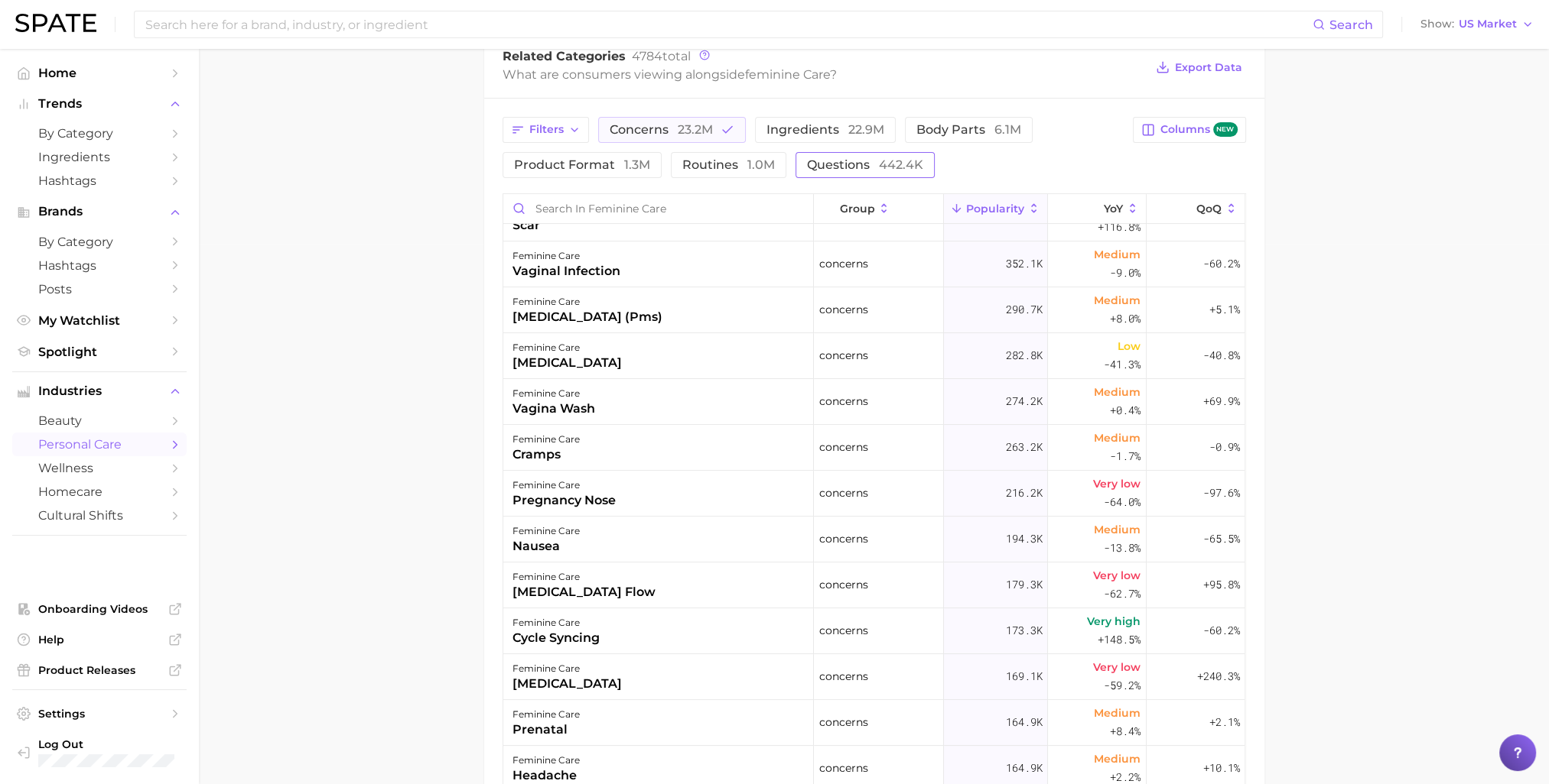
click at [846, 159] on span "questions 442.4k" at bounding box center [865, 165] width 116 height 12
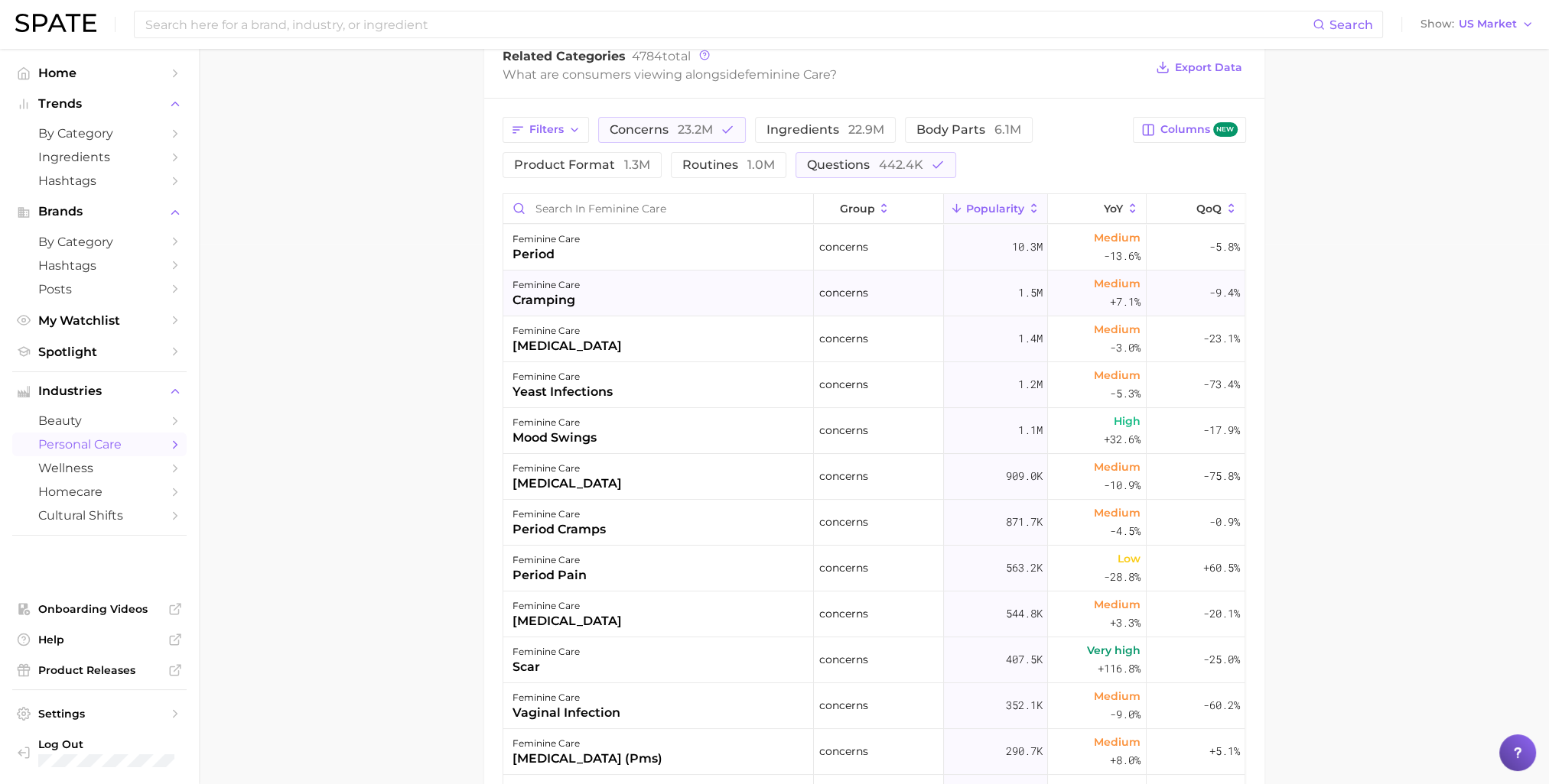
scroll to position [0, 0]
click at [694, 122] on span "23.2m" at bounding box center [694, 129] width 35 height 15
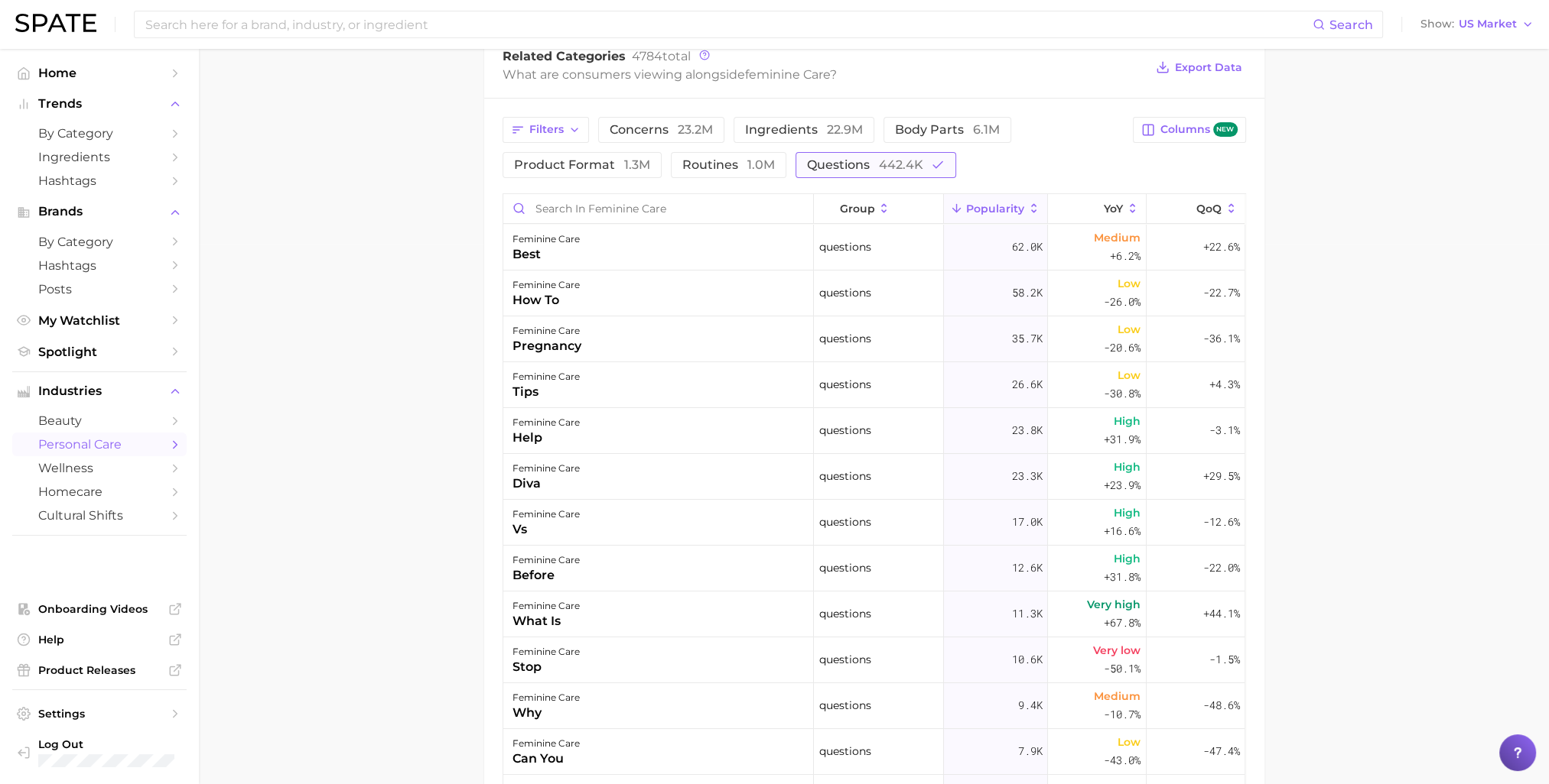
click at [832, 159] on span "questions 442.4k" at bounding box center [865, 165] width 116 height 12
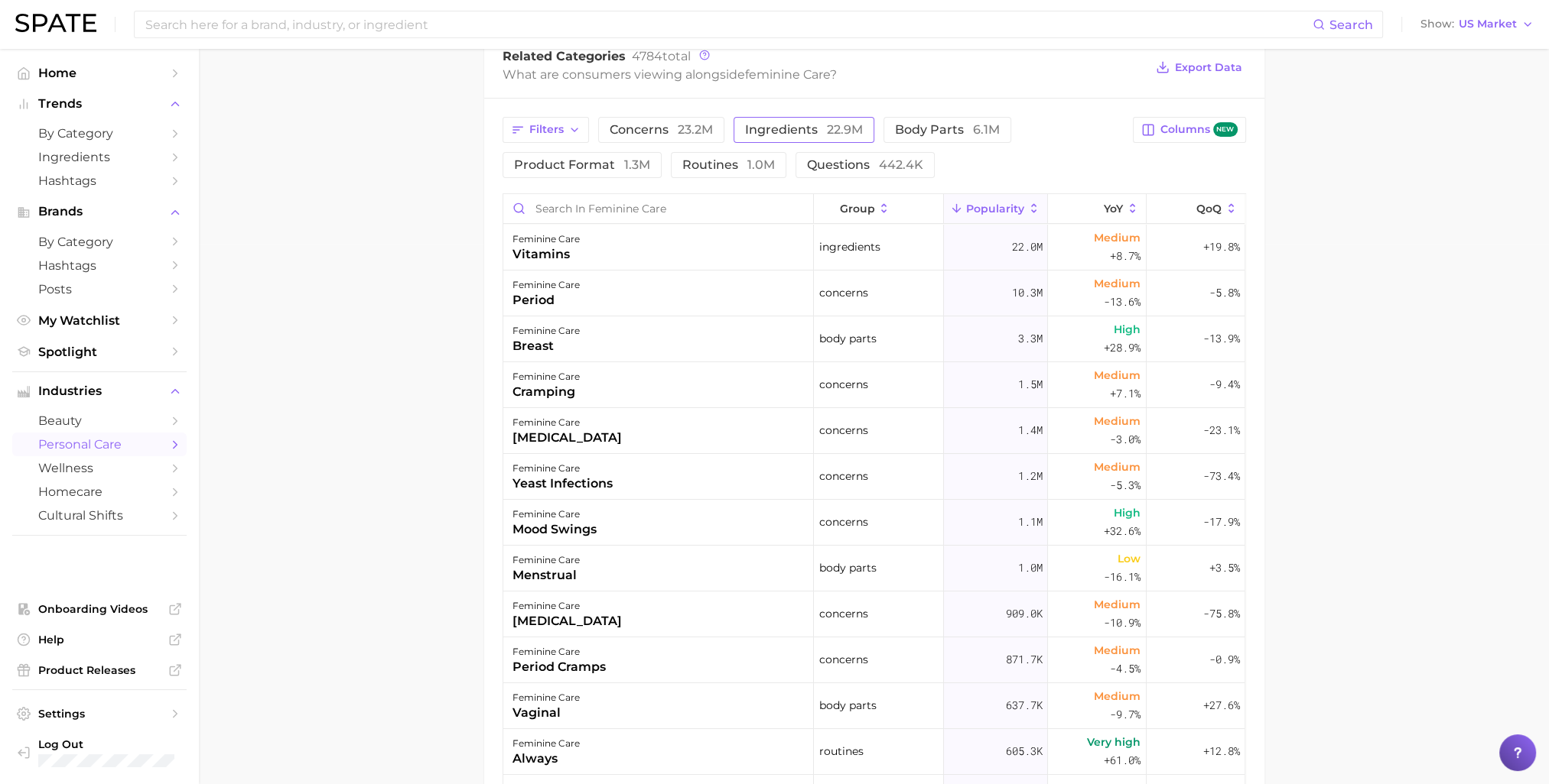
click at [791, 124] on span "ingredients 22.9m" at bounding box center [803, 130] width 118 height 12
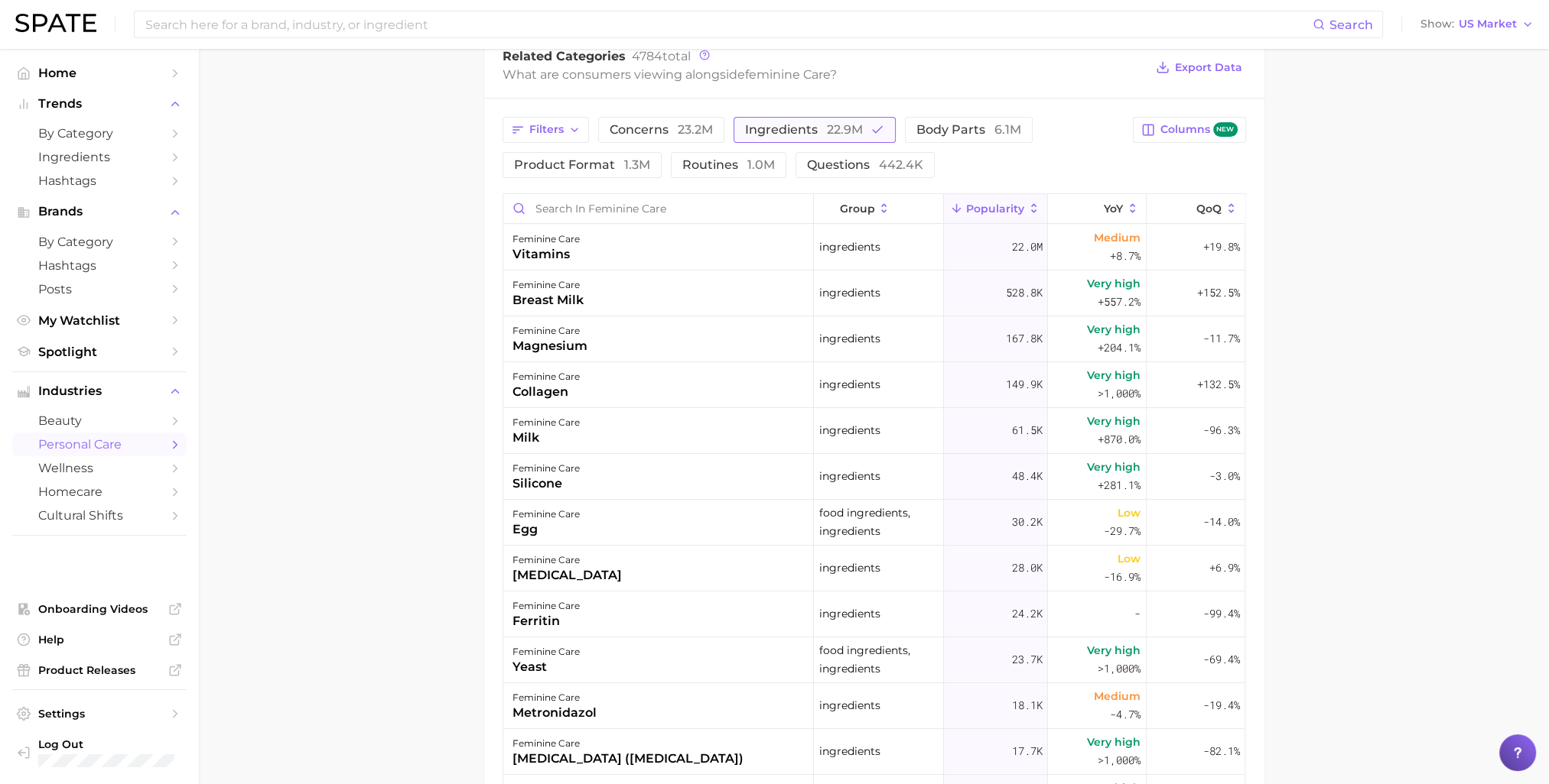
click at [791, 124] on span "ingredients 22.9m" at bounding box center [803, 130] width 118 height 12
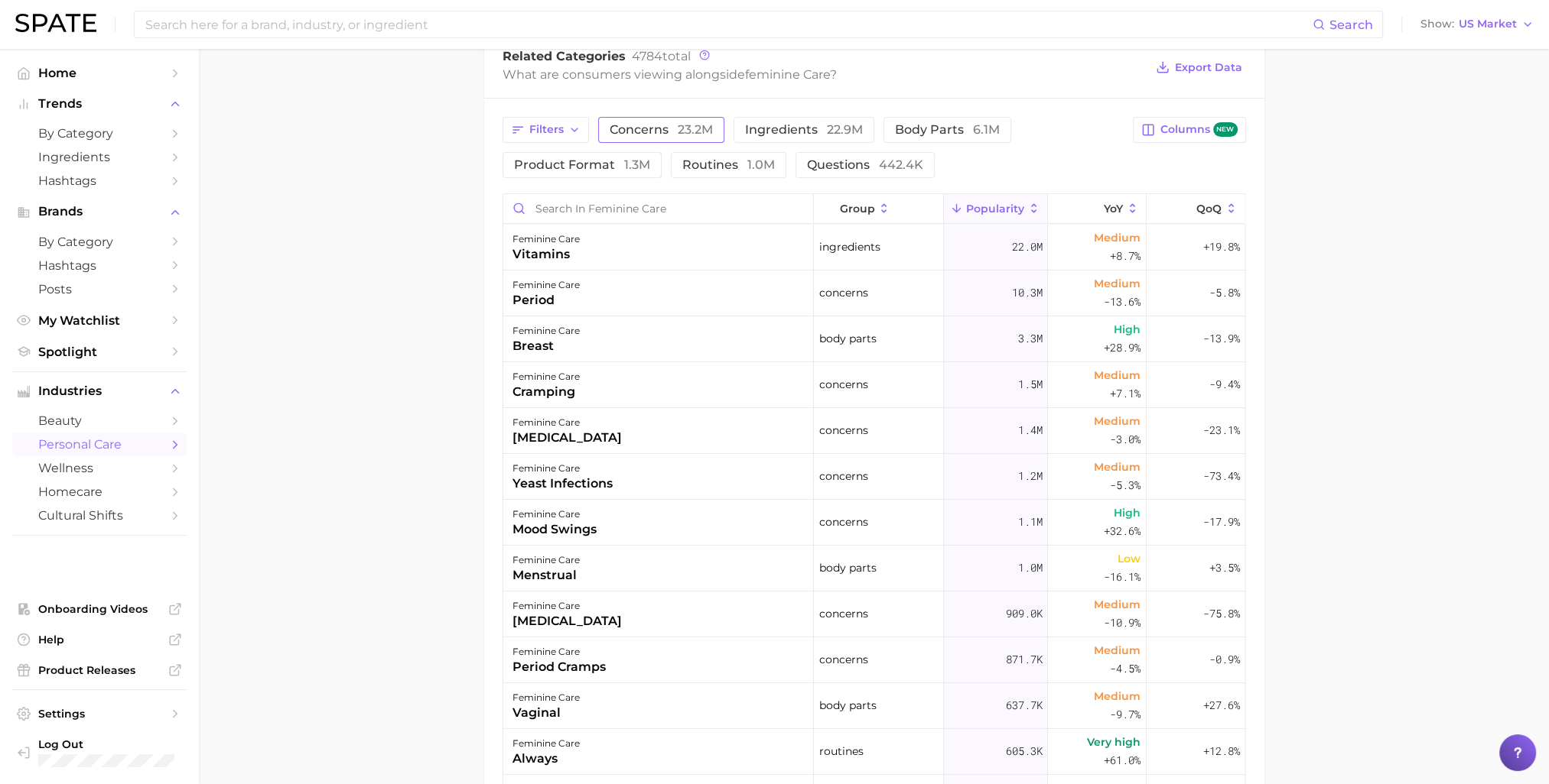
click at [656, 133] on span "concerns 23.2m" at bounding box center [661, 130] width 103 height 12
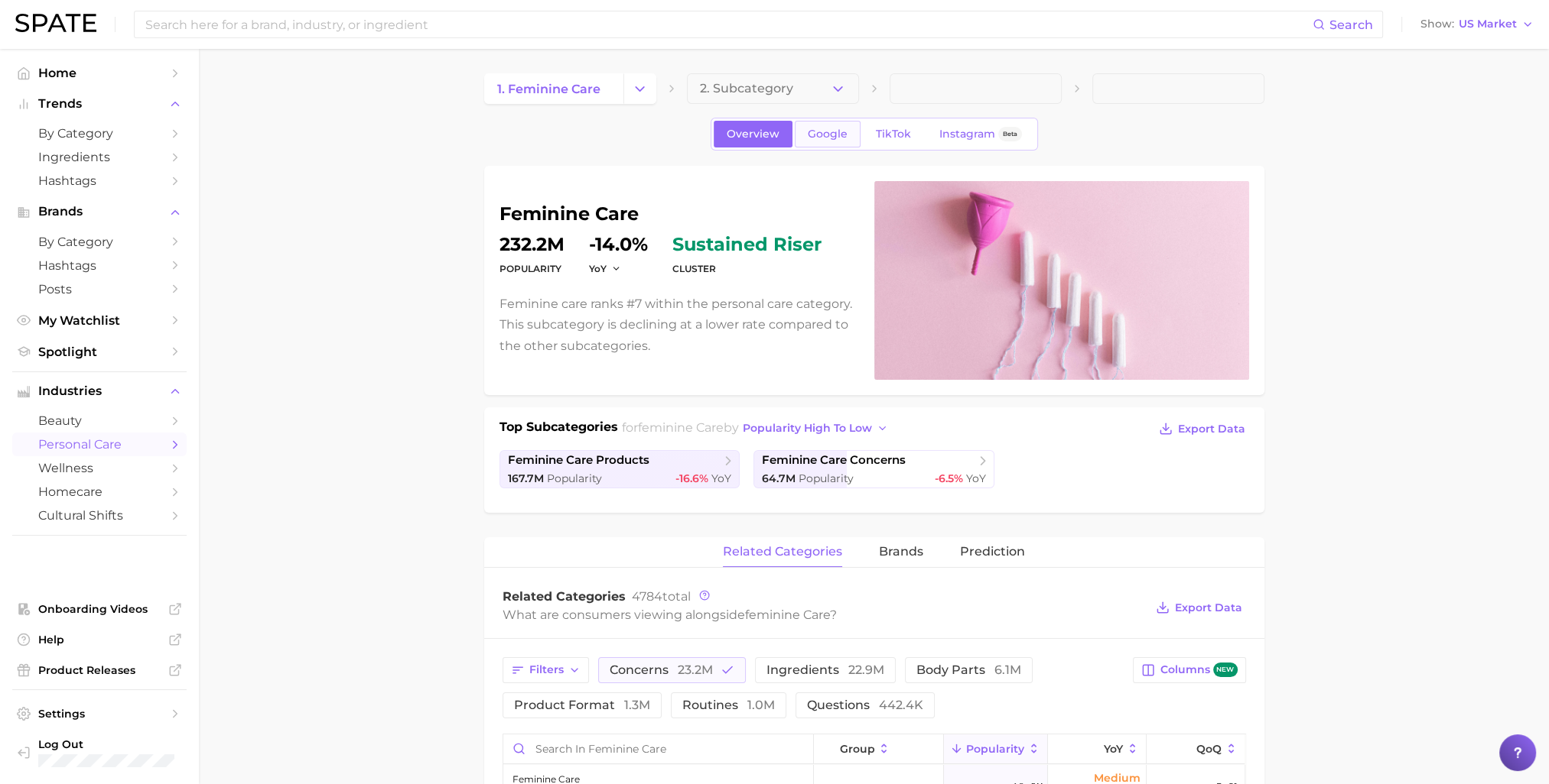
click at [827, 132] on span "Google" at bounding box center [827, 134] width 40 height 13
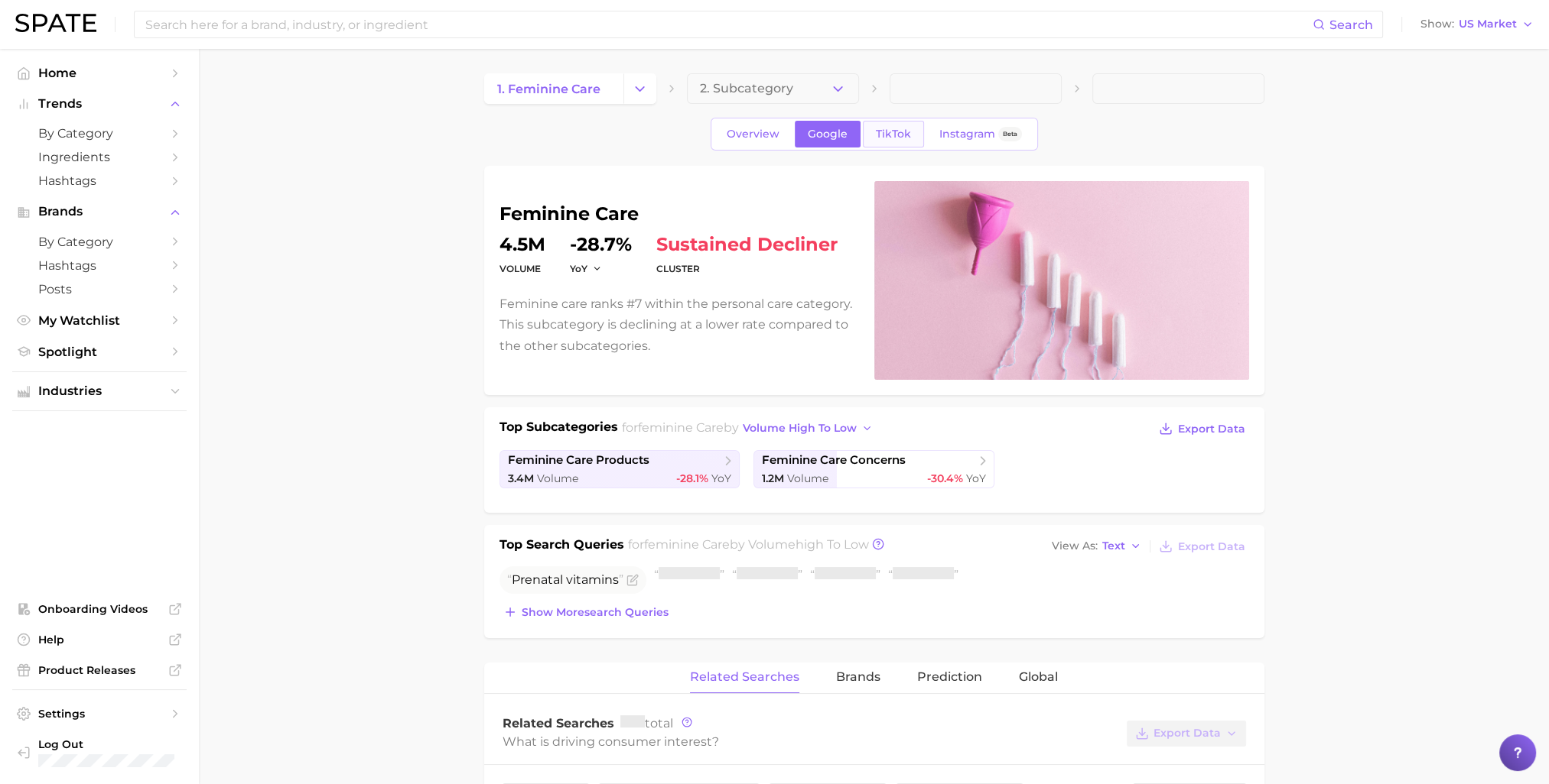
click at [894, 130] on span "TikTok" at bounding box center [893, 134] width 35 height 13
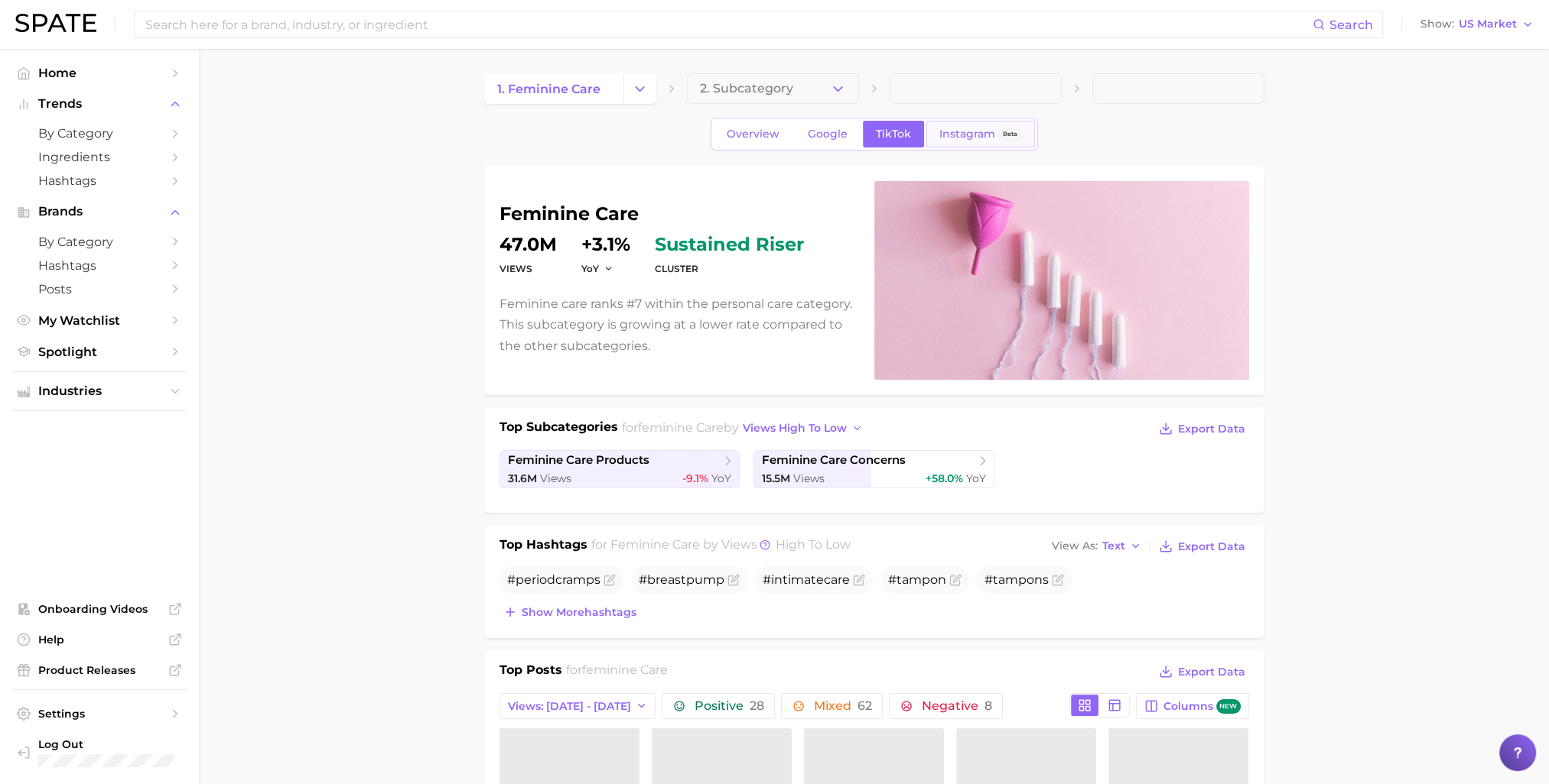
click at [973, 128] on span "Instagram" at bounding box center [967, 134] width 56 height 13
